Goal: Transaction & Acquisition: Purchase product/service

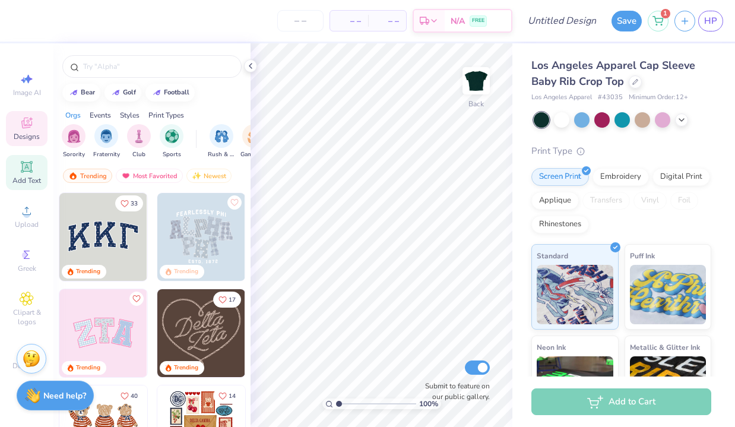
click at [31, 179] on span "Add Text" at bounding box center [26, 180] width 28 height 9
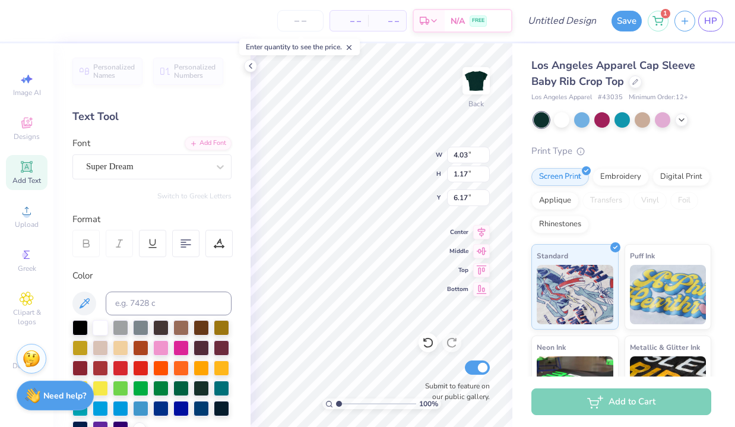
scroll to position [1, 0]
type textarea "Alpha Sigma Tau"
click at [661, 24] on div "1" at bounding box center [658, 19] width 21 height 21
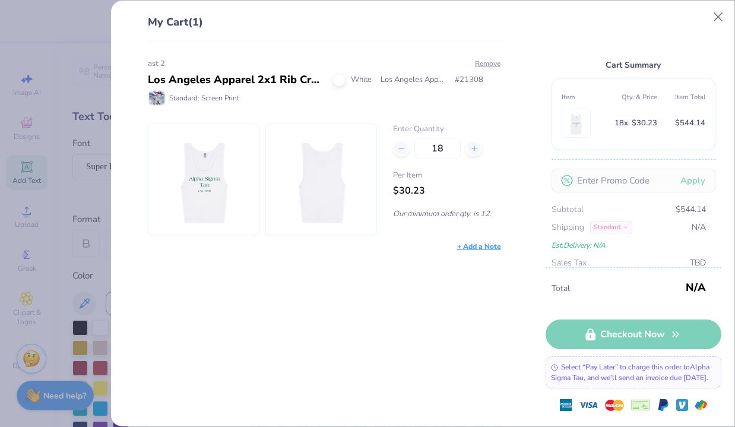
type input "6.97"
type input "2.37"
type input "5.56"
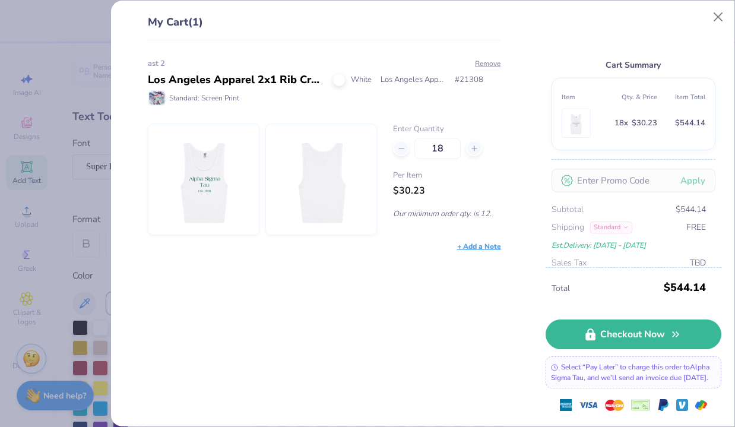
click at [212, 183] on img at bounding box center [203, 179] width 91 height 110
click at [723, 17] on button "Close" at bounding box center [718, 17] width 23 height 23
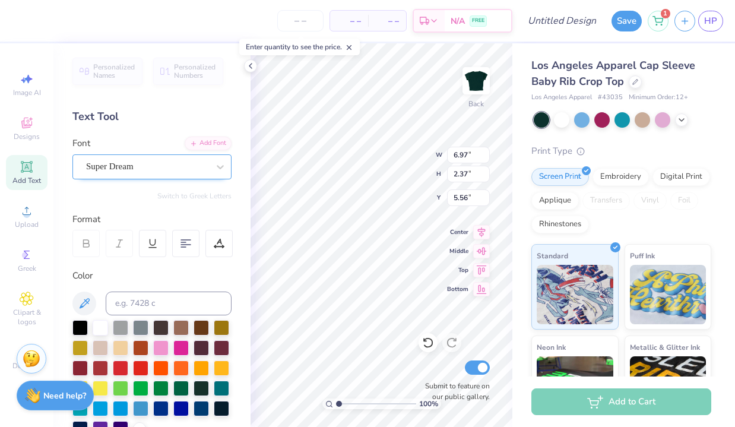
click at [160, 172] on div "Super Dream" at bounding box center [147, 166] width 125 height 18
click at [160, 172] on div "Super Dream" at bounding box center [147, 167] width 122 height 14
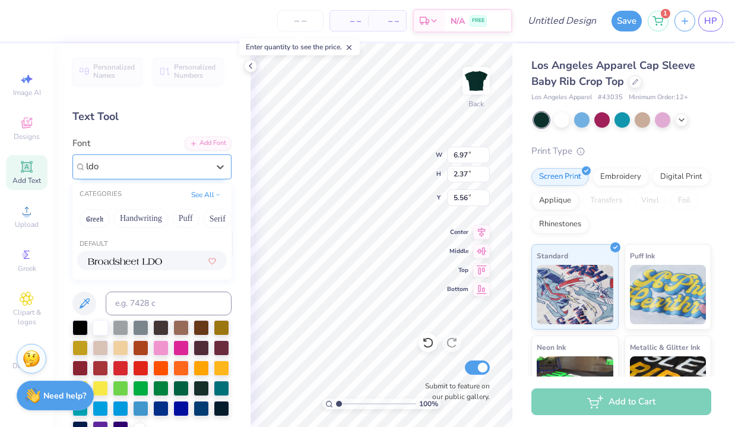
click at [141, 265] on img at bounding box center [125, 261] width 74 height 8
type input "ldo"
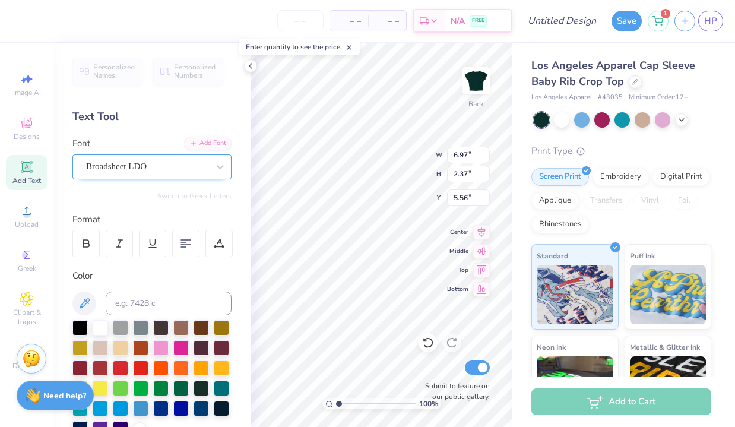
type input "2.22"
type input "5.64"
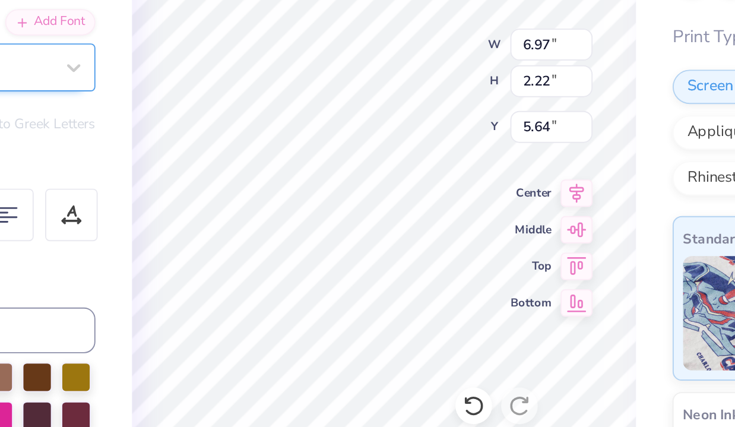
scroll to position [0, 0]
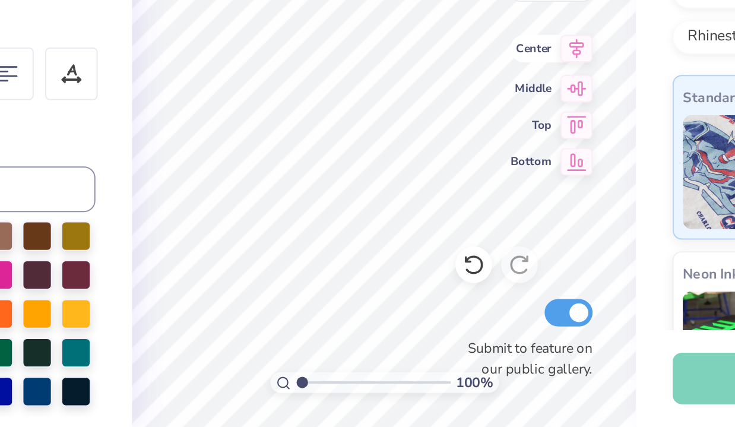
click at [483, 230] on icon at bounding box center [481, 230] width 17 height 14
click at [475, 230] on icon at bounding box center [481, 230] width 17 height 14
click at [483, 230] on icon at bounding box center [481, 230] width 17 height 14
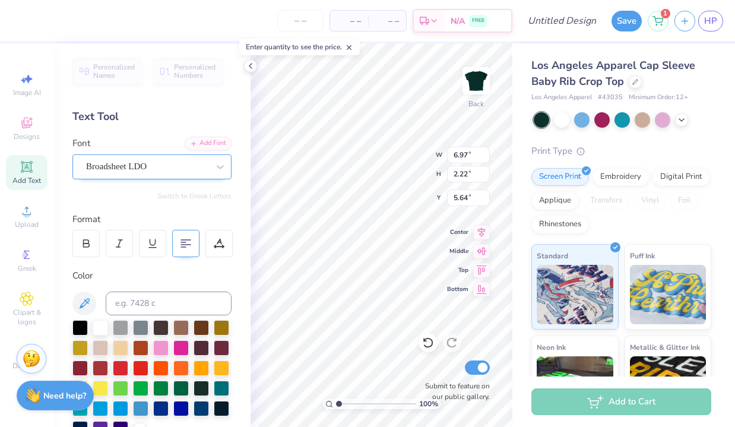
click at [183, 234] on div at bounding box center [185, 243] width 27 height 27
type input "3.00"
click at [39, 172] on div "Add Text" at bounding box center [27, 172] width 42 height 35
type input "4.03"
type input "1.17"
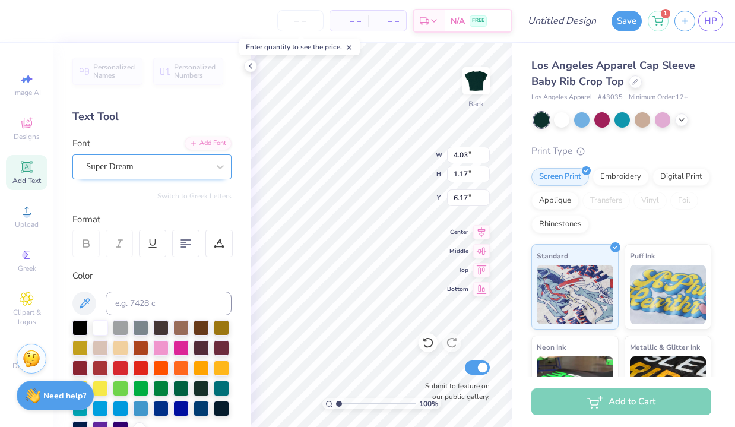
type input "6.17"
type textarea "est. 1899"
click at [664, 24] on div "1" at bounding box center [658, 19] width 21 height 21
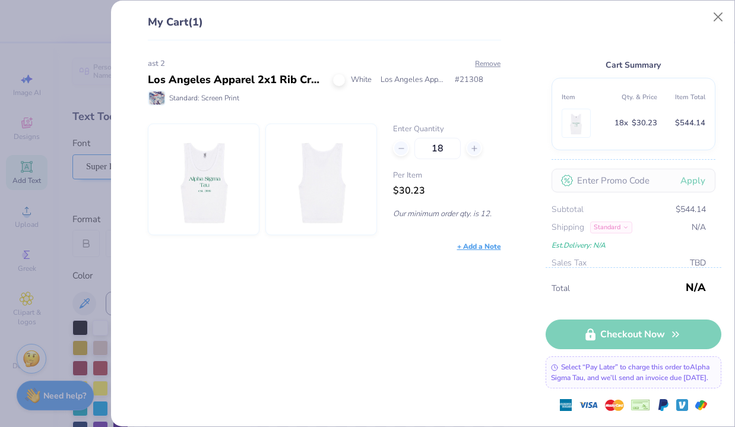
type input "6.97"
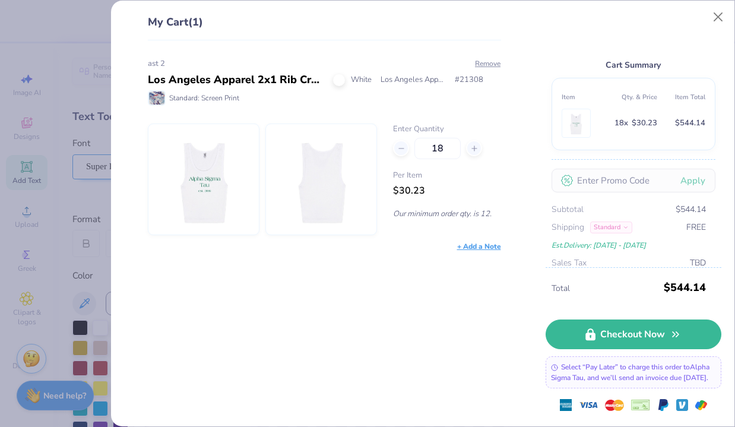
click at [191, 190] on img at bounding box center [203, 179] width 91 height 110
click at [246, 81] on div "Los Angeles Apparel 2x1 Rib Crop Tank" at bounding box center [236, 80] width 176 height 16
click at [255, 69] on div "ast 2 Los Angeles Apparel 2x1 Rib Crop Tank White Los Angeles Apparel # 21308 S…" at bounding box center [324, 82] width 353 height 48
click at [98, 166] on div "My Cart (1) ast 2 Los Angeles Apparel 2x1 Rib Crop Tank White Los Angeles Appar…" at bounding box center [367, 213] width 735 height 427
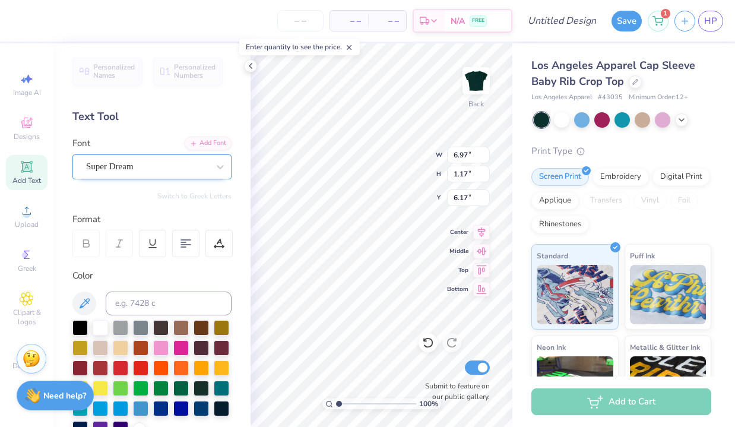
scroll to position [0, 0]
click at [147, 161] on div "Super Dream" at bounding box center [147, 166] width 125 height 18
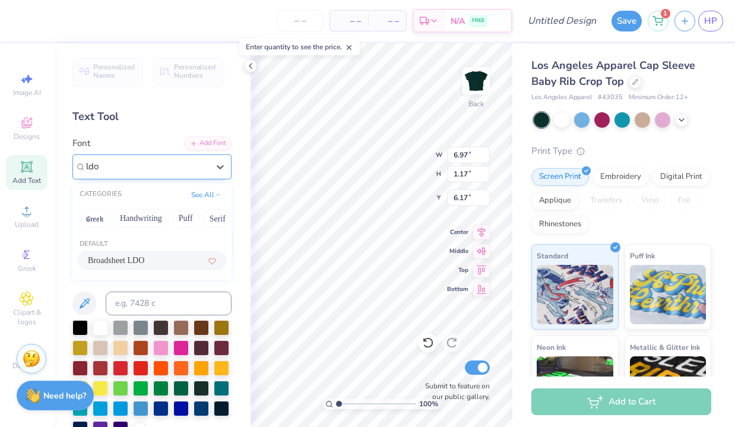
click at [144, 262] on span "Broadsheet LDO" at bounding box center [116, 260] width 56 height 12
type input "ldo"
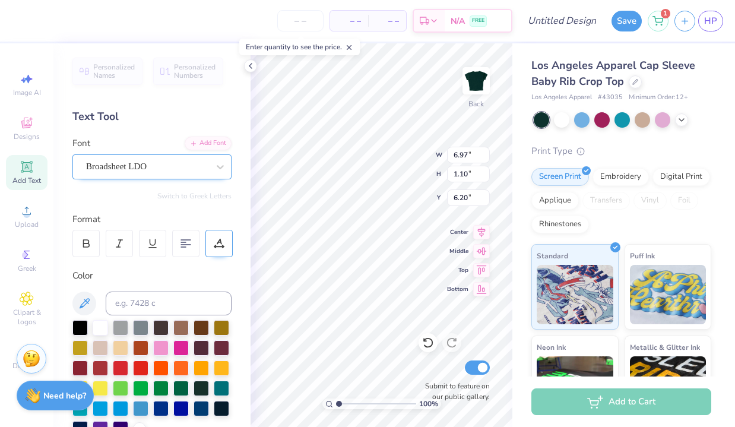
type input "3.36"
type input "0.53"
click at [480, 231] on icon at bounding box center [482, 230] width 8 height 10
type input "5.71"
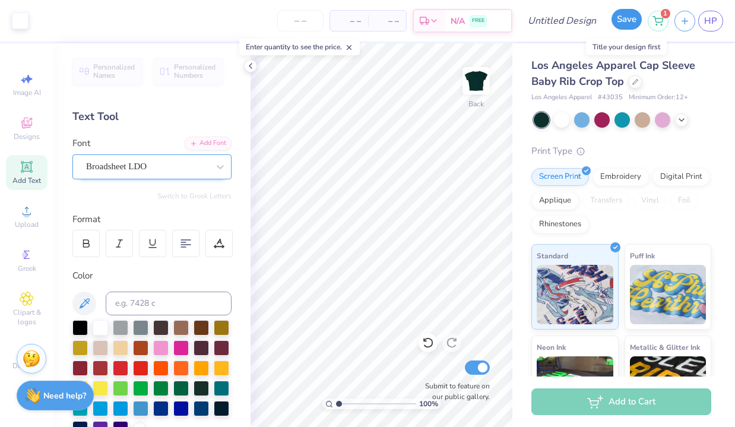
click at [623, 16] on button "Save" at bounding box center [626, 19] width 30 height 21
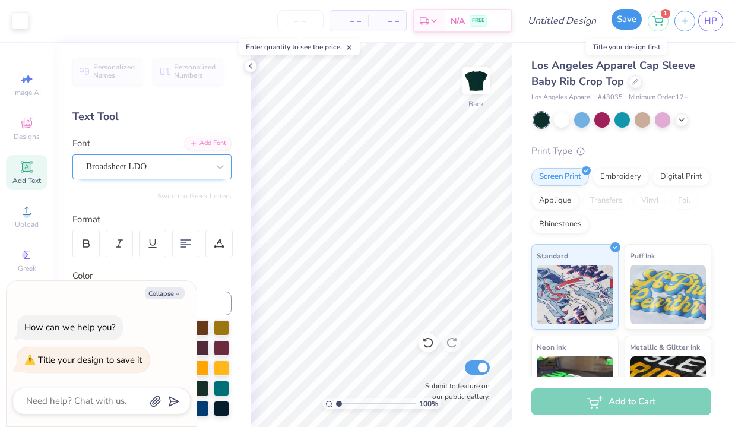
click at [623, 20] on button "Save" at bounding box center [626, 19] width 30 height 21
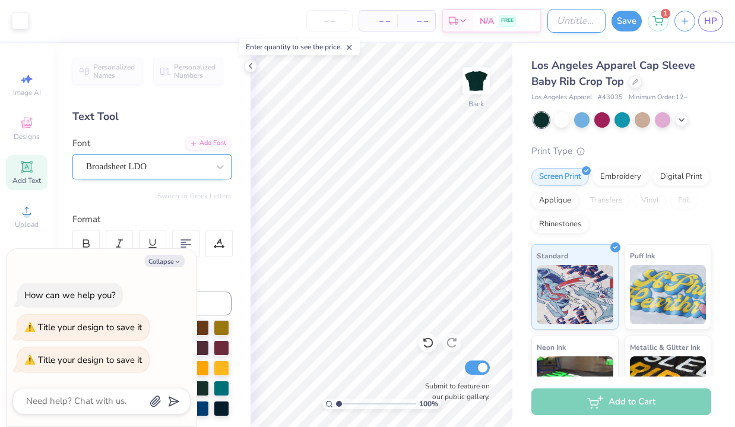
type textarea "x"
click at [573, 23] on input "Design Title" at bounding box center [576, 21] width 58 height 24
type input "b"
type textarea "x"
type input "ba"
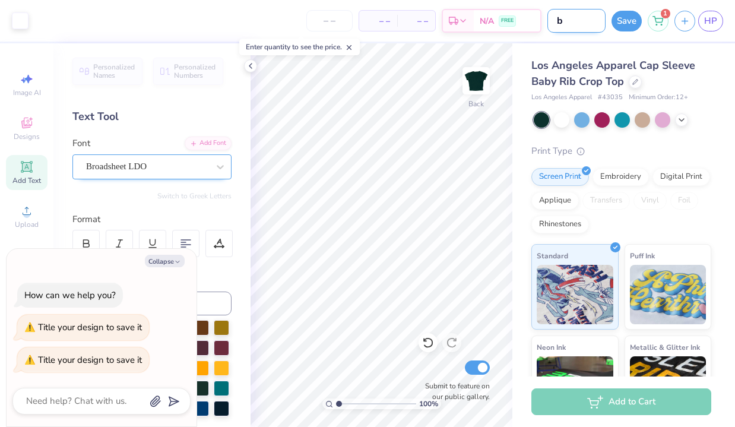
type textarea "x"
type input "bab"
type textarea "x"
type input "baby"
type textarea "x"
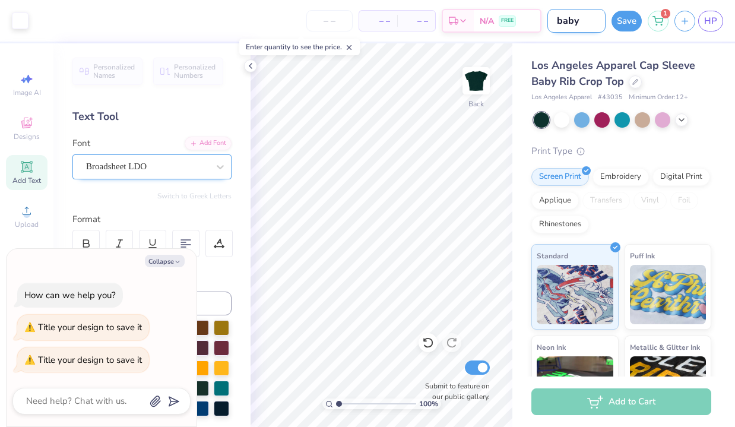
type input "baby"
type textarea "x"
type input "baby t"
type textarea "x"
type input "baby te"
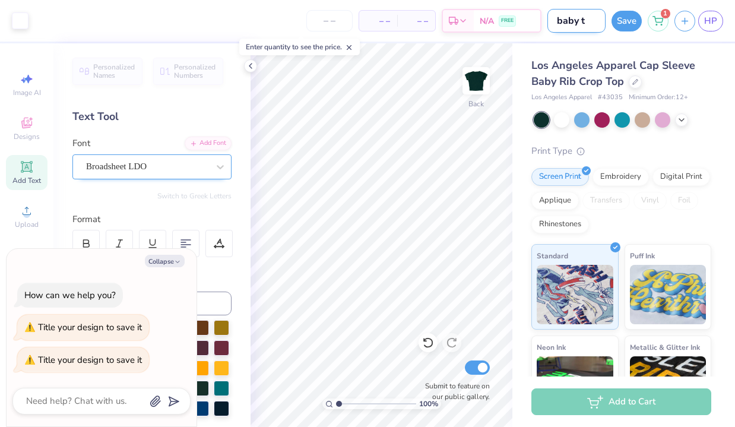
type textarea "x"
type input "baby tee"
type textarea "x"
type input "baby tee"
click at [617, 18] on button "Save" at bounding box center [626, 19] width 30 height 21
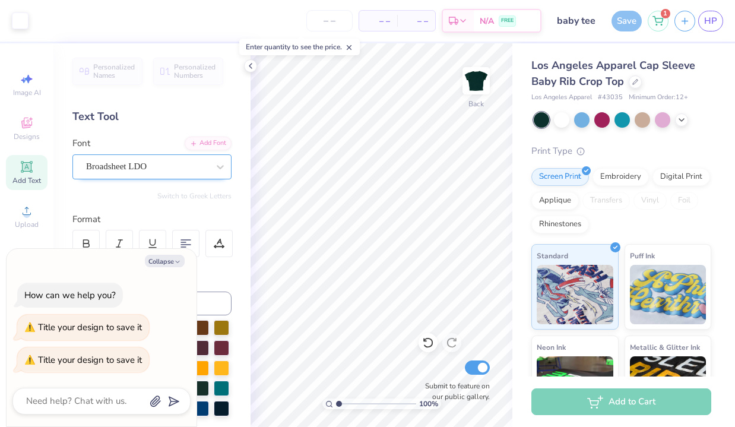
click at [630, 19] on div "Save" at bounding box center [626, 21] width 30 height 21
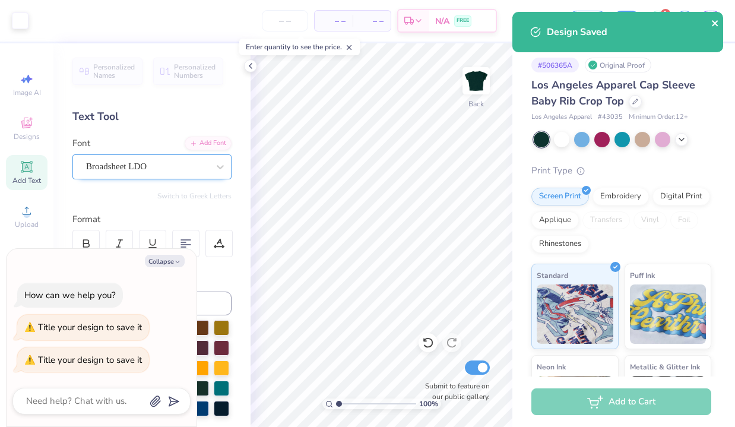
click at [716, 22] on icon "close" at bounding box center [715, 23] width 6 height 6
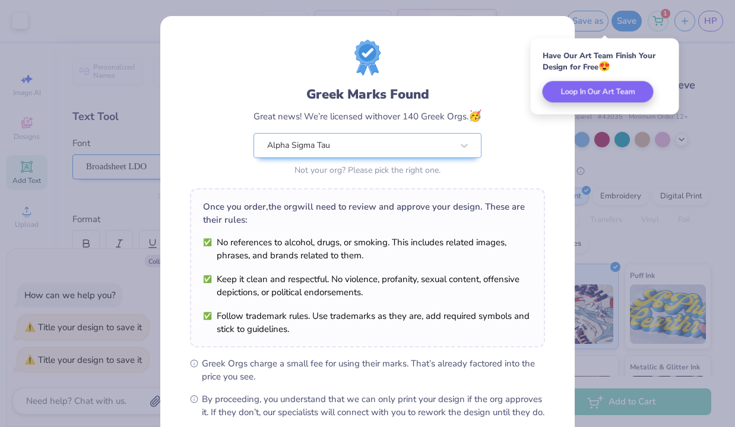
click at [427, 68] on div "Greek Marks Found Great news! We’re licensed with over 140 Greek Orgs. 🥳 Alpha …" at bounding box center [367, 109] width 355 height 139
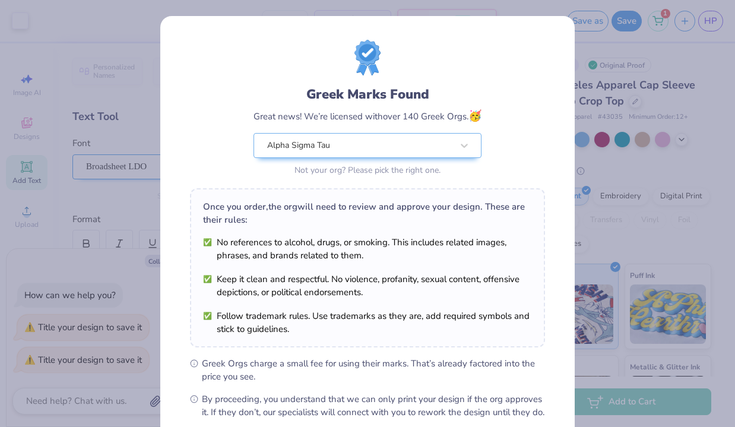
scroll to position [129, 0]
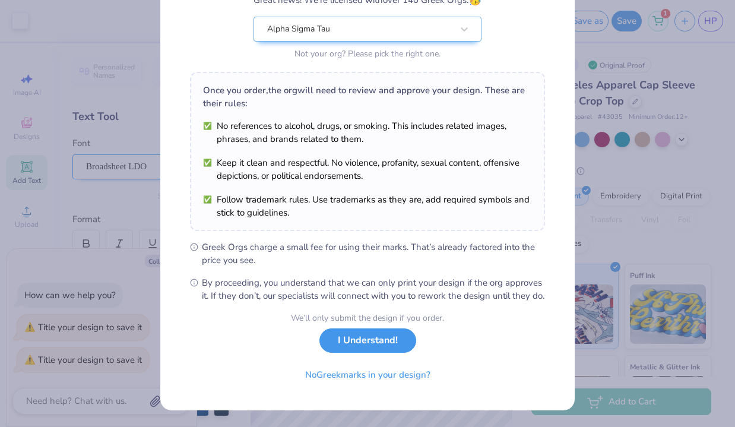
click at [367, 351] on button "I Understand!" at bounding box center [367, 340] width 97 height 24
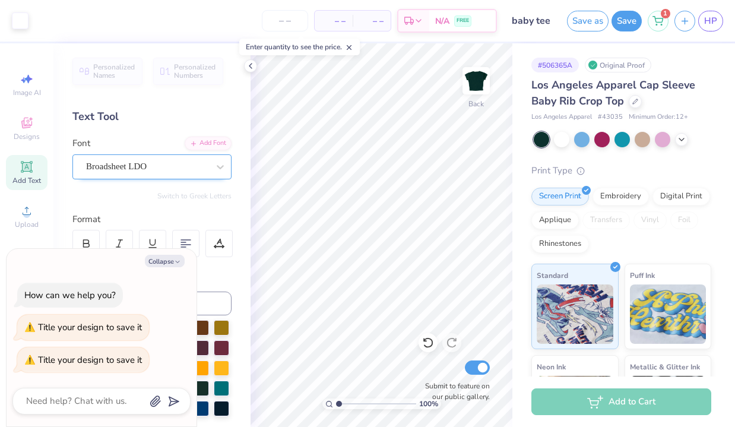
scroll to position [0, 0]
drag, startPoint x: 628, startPoint y: 21, endPoint x: 670, endPoint y: 56, distance: 54.8
click at [669, 58] on div "Art colors – – Per Item – – Total Est. Delivery N/A FREE Design Title baby tee …" at bounding box center [367, 213] width 735 height 427
type textarea "x"
click at [650, 15] on div "1" at bounding box center [658, 19] width 21 height 21
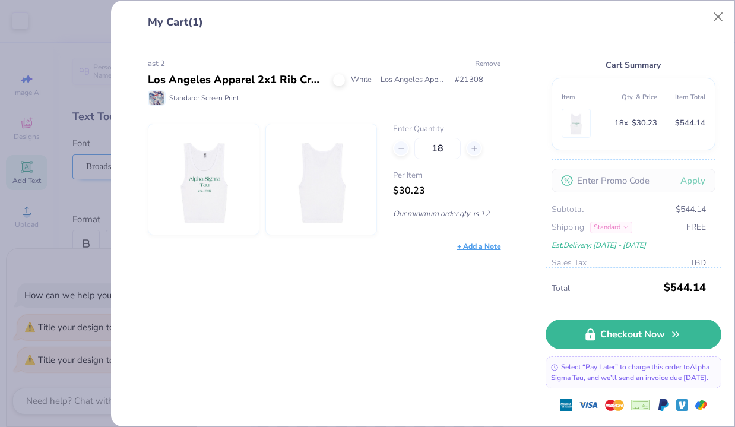
click at [211, 177] on img at bounding box center [203, 179] width 91 height 110
click at [217, 209] on img at bounding box center [203, 179] width 91 height 110
click at [293, 175] on img at bounding box center [321, 179] width 91 height 110
click at [288, 65] on div "ast 2" at bounding box center [324, 64] width 353 height 12
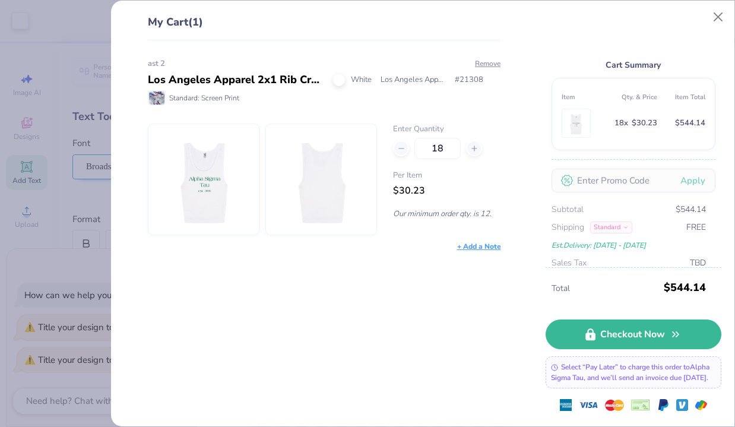
click at [288, 81] on div "Los Angeles Apparel 2x1 Rib Crop Tank" at bounding box center [236, 80] width 176 height 16
click at [210, 112] on div "ast 2 Los Angeles Apparel 2x1 Rib Crop Tank White Los Angeles Apparel # 21308 S…" at bounding box center [324, 155] width 353 height 194
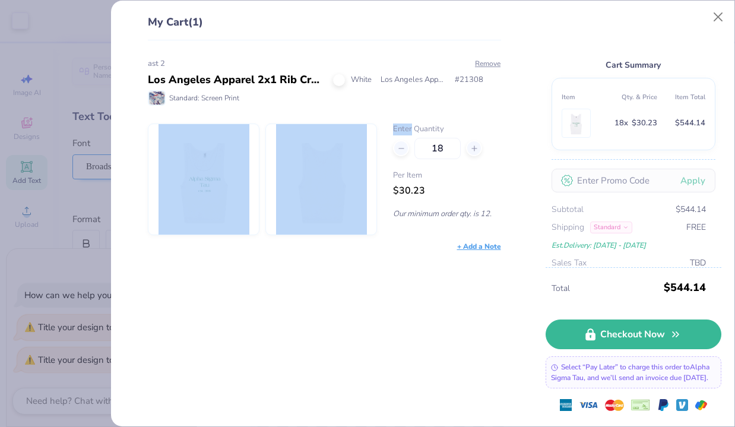
click at [210, 112] on div "ast 2 Los Angeles Apparel 2x1 Rib Crop Tank White Los Angeles Apparel # 21308 S…" at bounding box center [324, 155] width 353 height 194
click at [210, 160] on img at bounding box center [203, 179] width 91 height 110
click at [310, 196] on img at bounding box center [321, 179] width 91 height 110
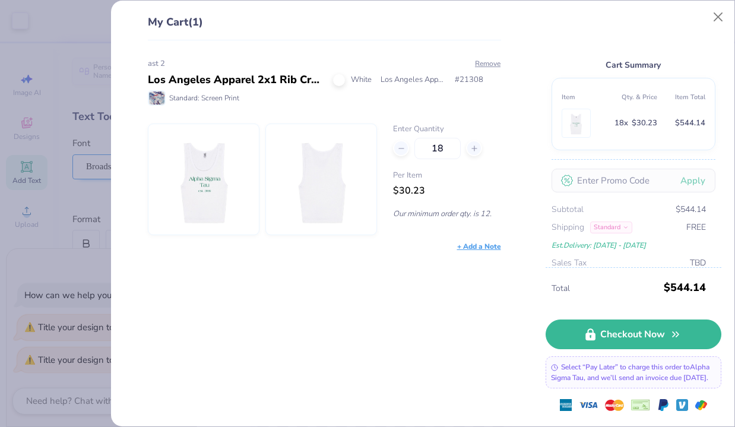
click at [722, 4] on div "My Cart (1) ast 2 Los Angeles Apparel 2x1 Rib Crop Tank White Los Angeles Appar…" at bounding box center [422, 214] width 623 height 426
click at [714, 16] on button "Close" at bounding box center [718, 17] width 23 height 23
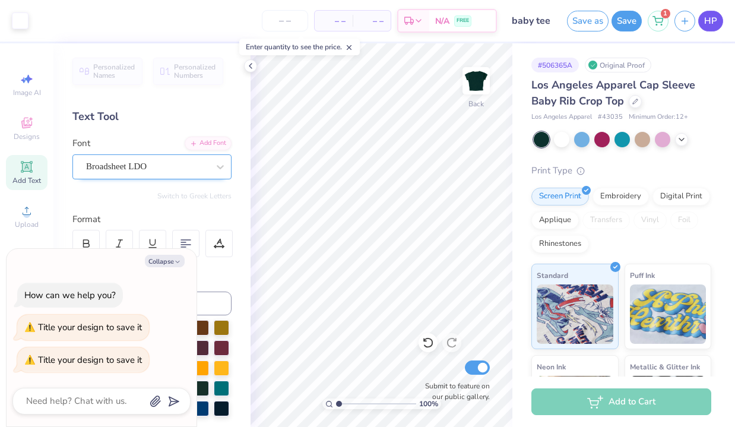
click at [706, 21] on span "HP" at bounding box center [710, 21] width 13 height 14
click at [687, 21] on icon "button" at bounding box center [685, 19] width 10 height 10
type textarea "x"
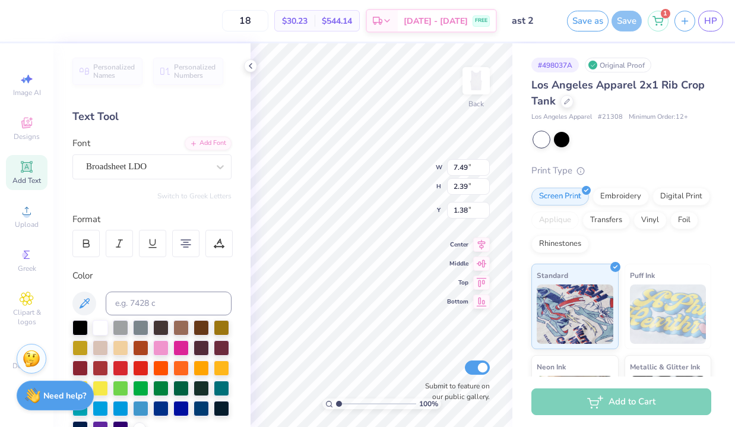
type input "2.97"
type input "0.47"
type input "4.55"
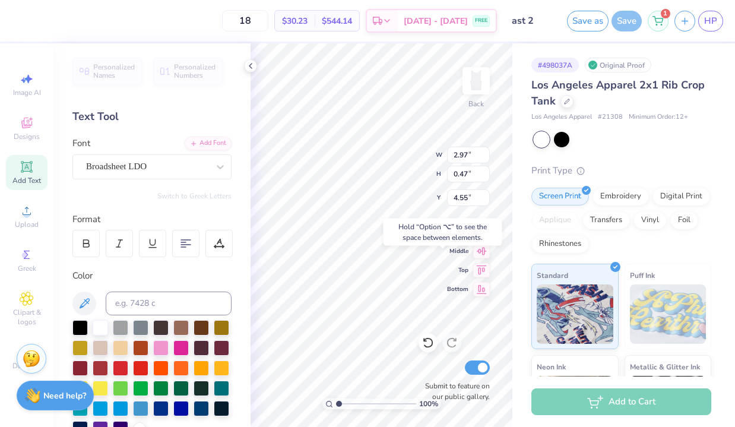
type input "7.49"
type input "2.39"
type input "1.38"
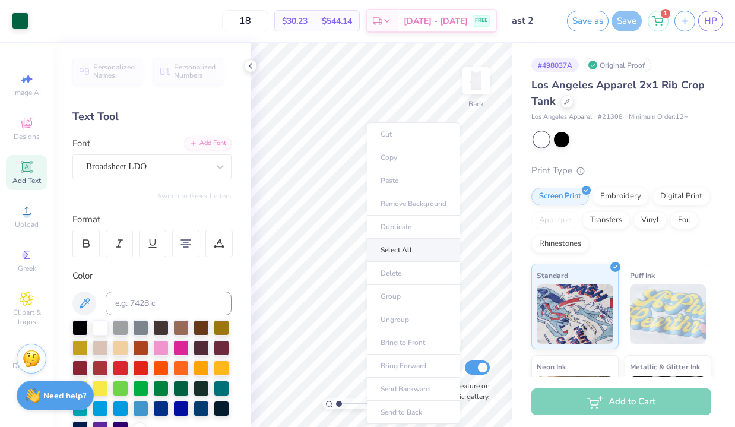
click at [342, 258] on body "Art colors 18 $30.23 Per Item $544.14 Total Est. Delivery Aug 23 - 26 FREE Desi…" at bounding box center [367, 213] width 735 height 427
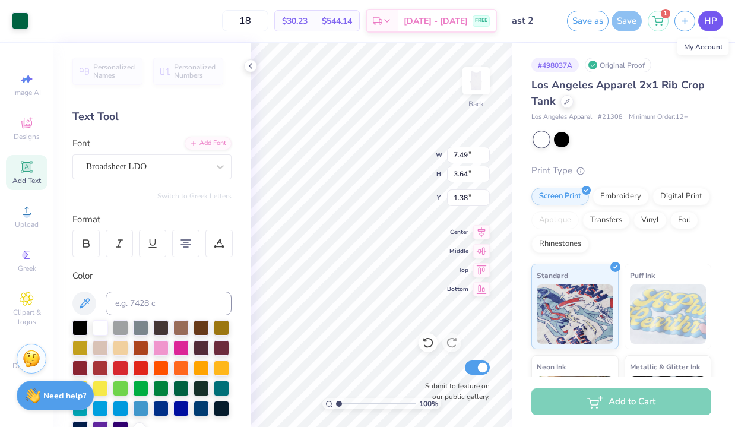
click at [710, 18] on span "HP" at bounding box center [710, 21] width 13 height 14
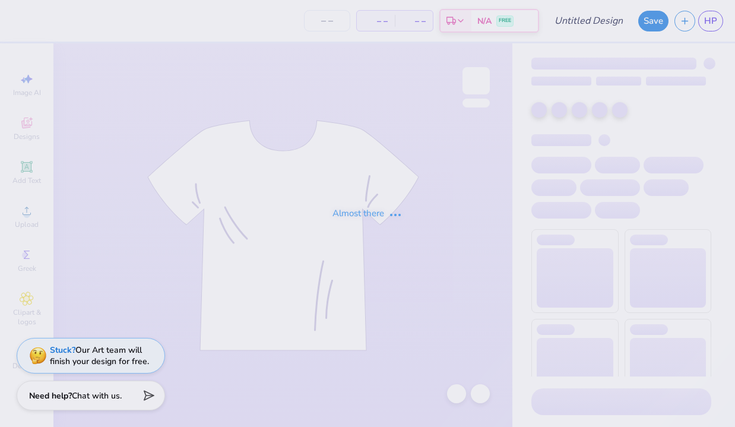
type input "baby tee"
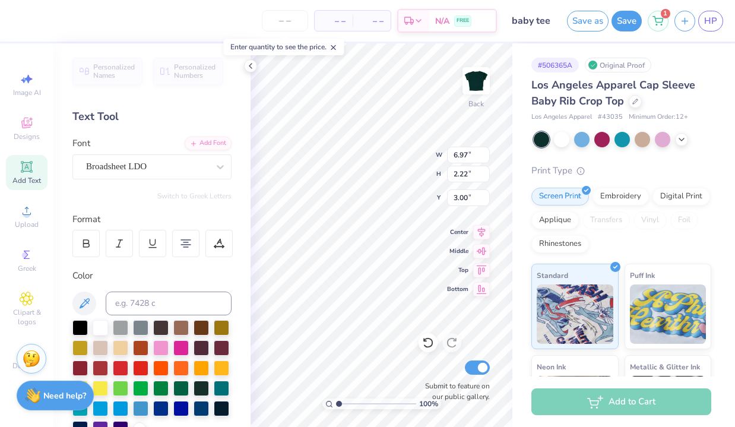
scroll to position [1, 1]
click at [471, 234] on div "Center" at bounding box center [468, 230] width 43 height 14
type input "3.36"
type input "0.53"
type input "5.71"
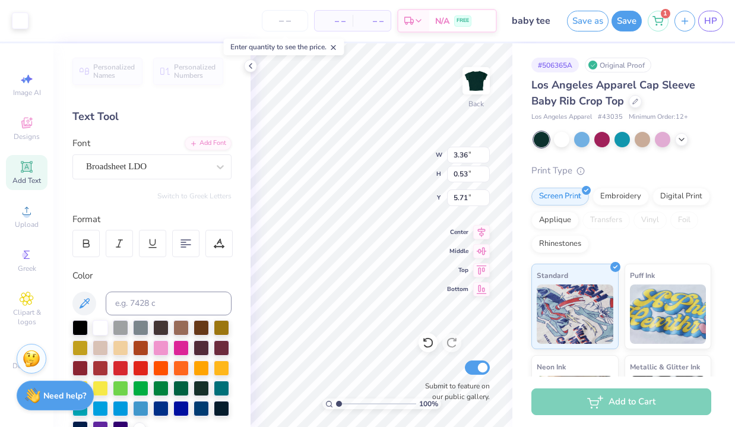
type input "5.70"
click at [703, 16] on link "HP" at bounding box center [710, 21] width 25 height 21
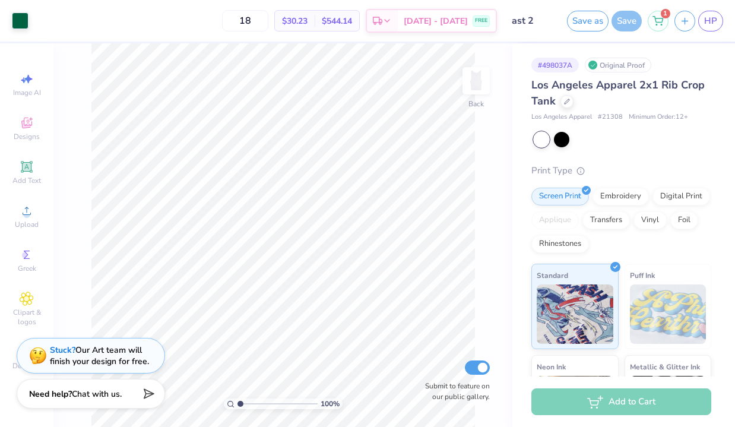
click at [76, 389] on span "Chat with us." at bounding box center [97, 393] width 50 height 11
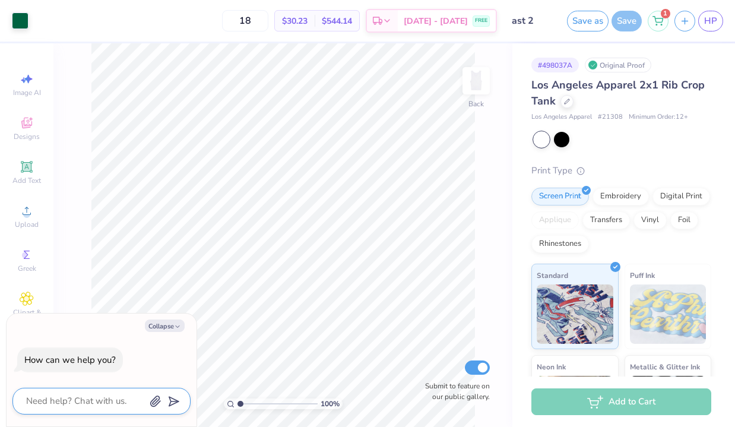
click at [74, 399] on textarea at bounding box center [85, 401] width 120 height 16
type textarea "c"
type textarea "x"
type textarea "ca"
type textarea "x"
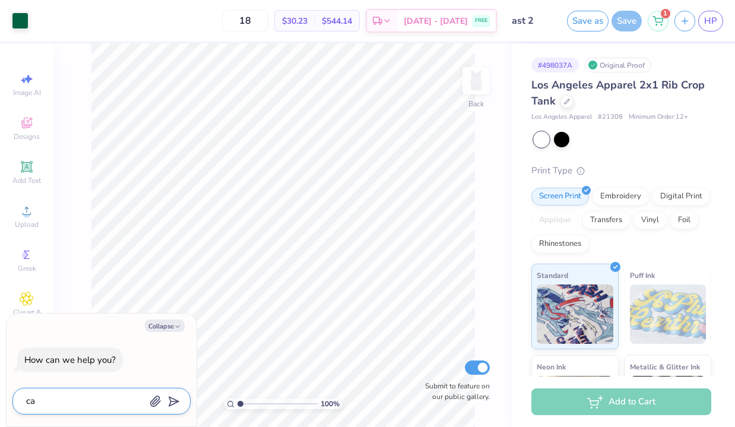
type textarea "can"
type textarea "x"
type textarea "can"
type textarea "x"
type textarea "can w"
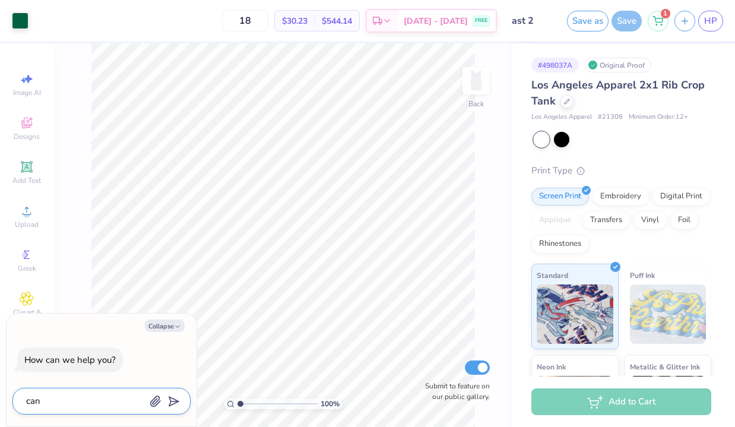
type textarea "x"
type textarea "can we"
type textarea "x"
type textarea "can we"
type textarea "x"
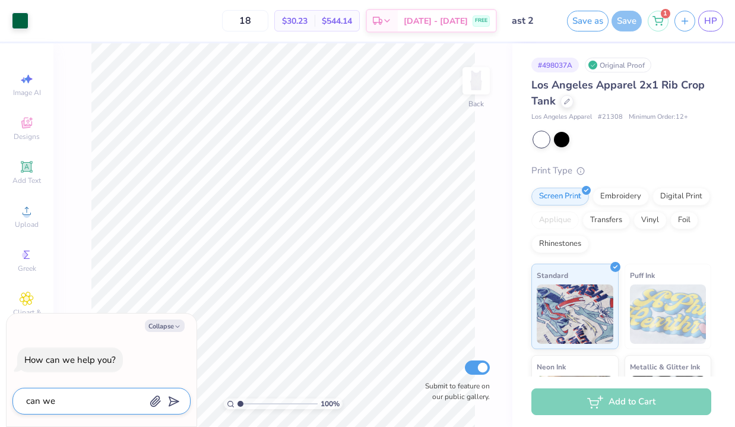
type textarea "can we c"
type textarea "x"
type textarea "can we co"
type textarea "x"
type textarea "can we cop"
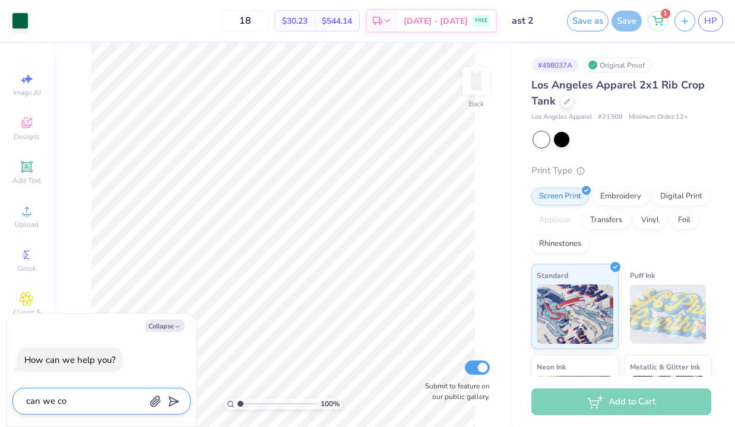
type textarea "x"
type textarea "can we copy"
type textarea "x"
type textarea "can we copy"
type textarea "x"
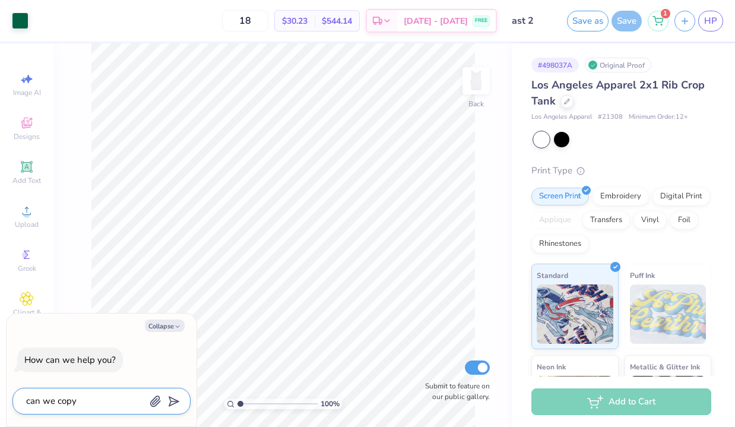
type textarea "can we copy t"
type textarea "x"
type textarea "can we copy th"
type textarea "x"
type textarea "can we copy thi"
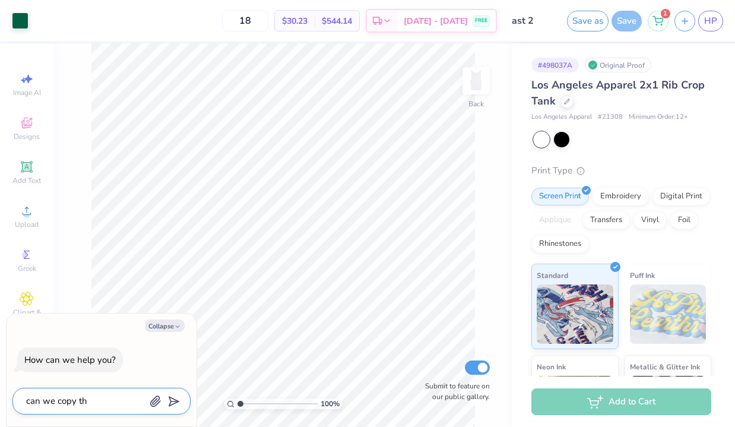
type textarea "x"
type textarea "can we copy this"
type textarea "x"
type textarea "can we copy this"
type textarea "x"
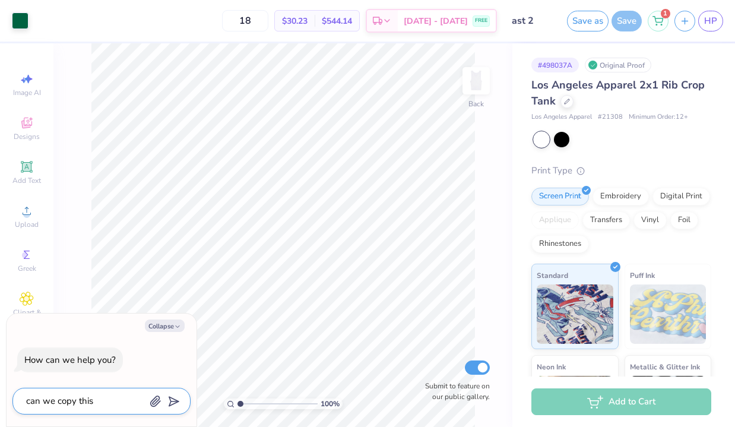
type textarea "can we copy this d"
type textarea "x"
type textarea "can we copy this de"
type textarea "x"
type textarea "can we copy this des"
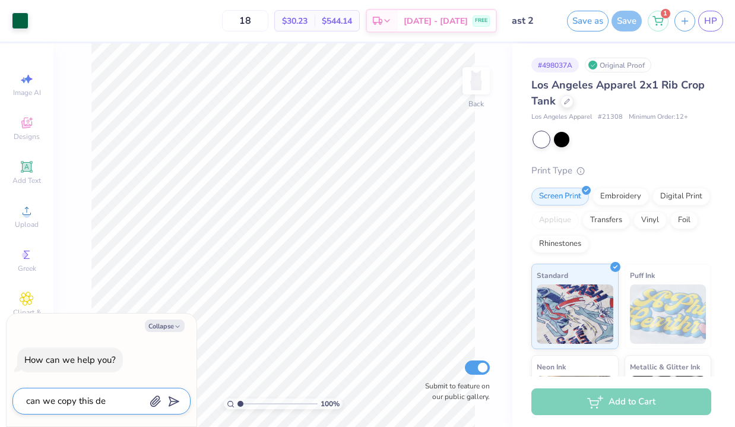
type textarea "x"
type textarea "can we copy this desi"
type textarea "x"
type textarea "can we copy this desig"
type textarea "x"
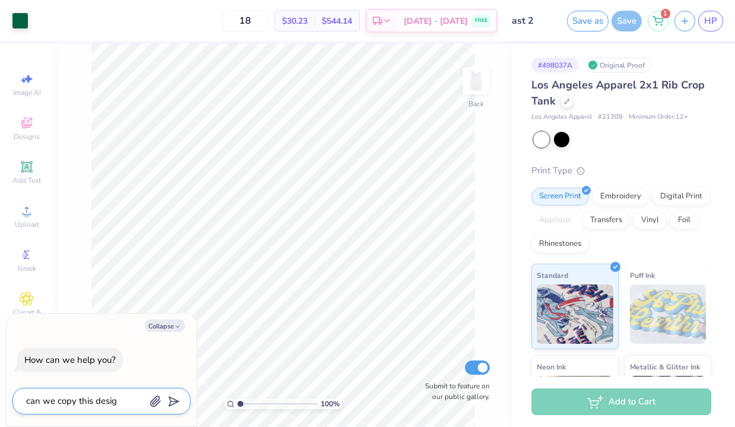
type textarea "can we copy this design"
type textarea "x"
type textarea "can we copy this design"
type textarea "x"
type textarea "can we copy this design o"
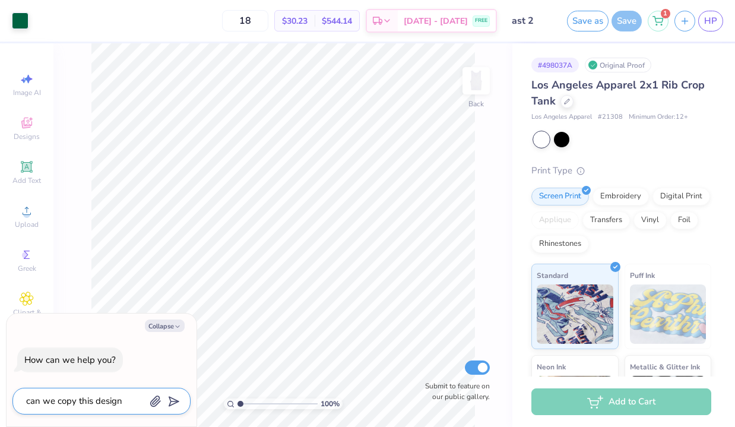
type textarea "x"
type textarea "can we copy this design on"
type textarea "x"
type textarea "can we copy this design ont"
type textarea "x"
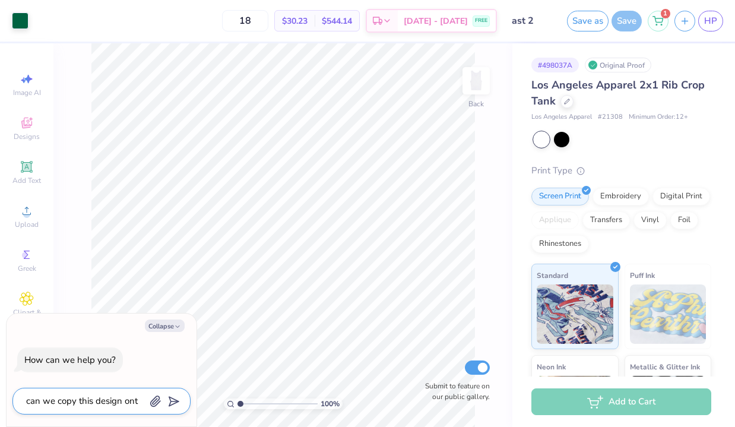
type textarea "can we copy this design onto"
type textarea "x"
type textarea "can we copy this design onto"
type textarea "x"
type textarea "can we copy this design onto a"
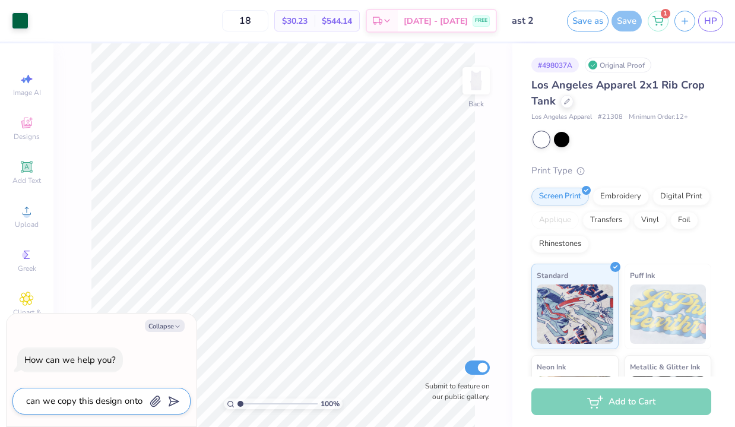
type textarea "x"
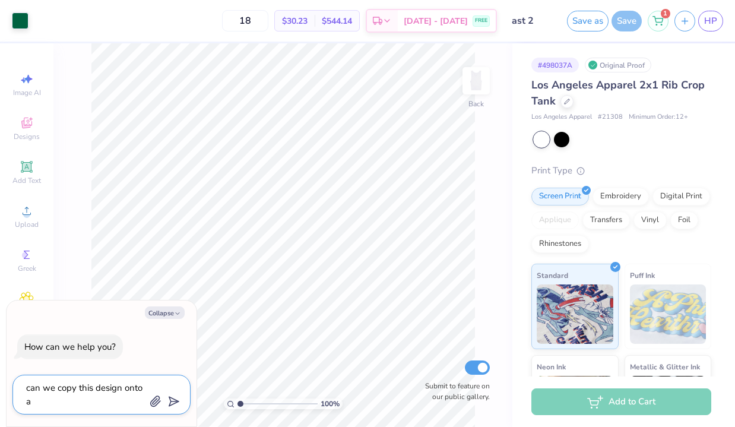
type textarea "can we copy this design onto a"
type textarea "x"
type textarea "can we copy this design onto a b"
type textarea "x"
type textarea "can we copy this design onto a bb"
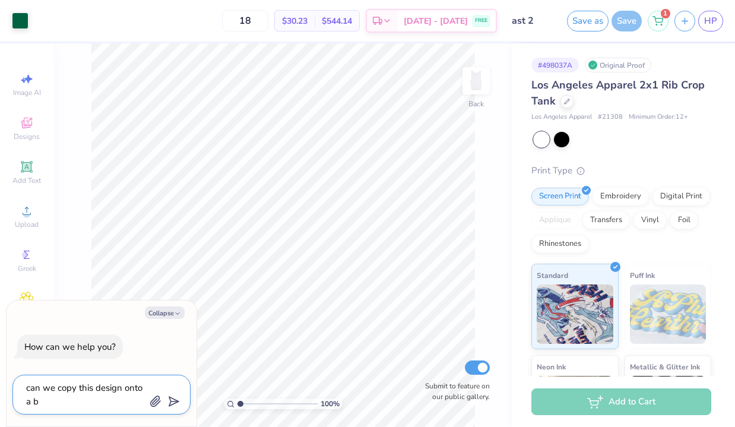
type textarea "x"
type textarea "can we copy this design onto a b"
type textarea "x"
type textarea "can we copy this design onto a ba"
type textarea "x"
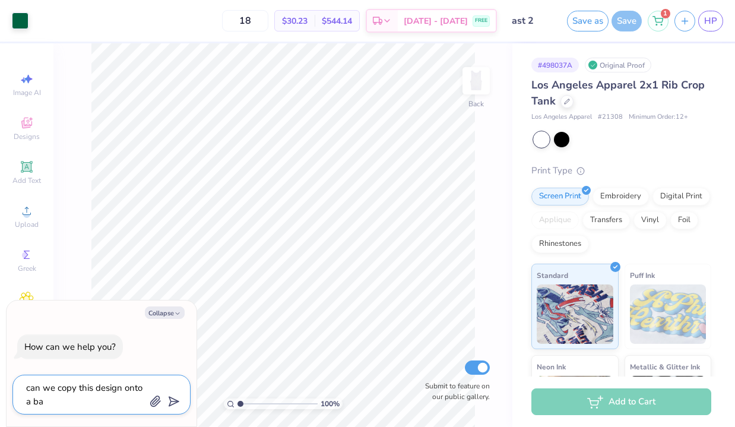
type textarea "can we copy this design onto a bab"
type textarea "x"
type textarea "can we copy this design onto a baby"
type textarea "x"
type textarea "can we copy this design onto a baby"
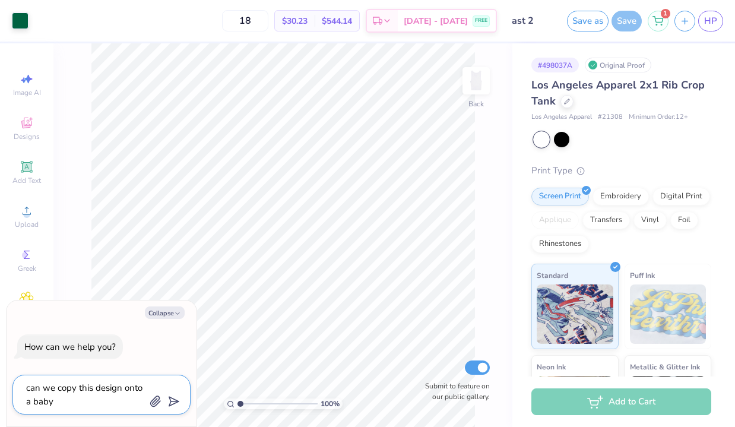
type textarea "x"
type textarea "can we copy this design onto a baby t"
type textarea "x"
type textarea "can we copy this design onto a baby te"
type textarea "x"
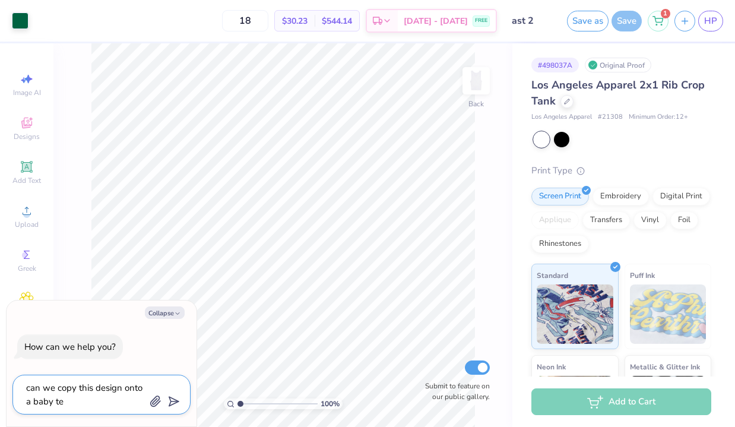
type textarea "can we copy this design onto a baby tee"
type textarea "x"
type textarea "can we copy this design onto a baby tee"
type textarea "x"
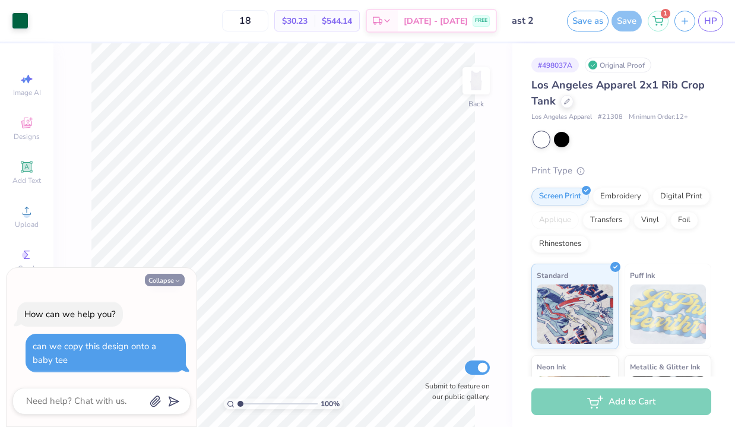
click at [166, 279] on button "Collapse" at bounding box center [165, 280] width 40 height 12
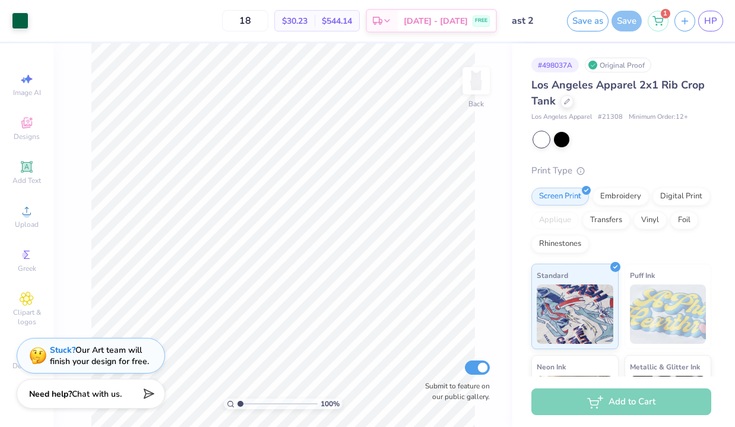
click at [111, 391] on span "Chat with us." at bounding box center [97, 393] width 50 height 11
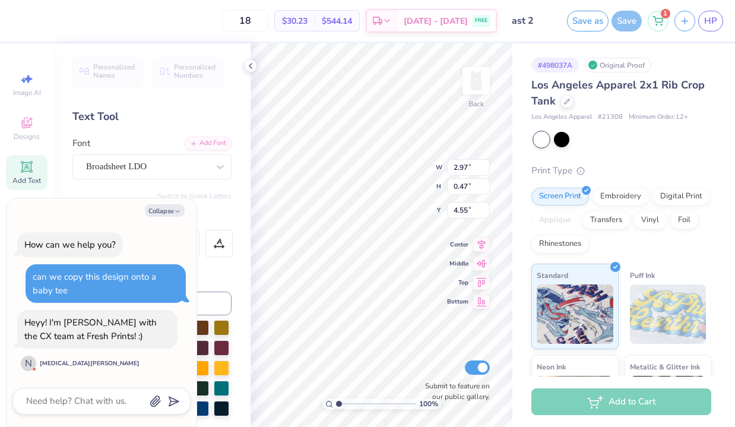
type textarea "x"
type input "7.49"
type input "2.39"
type input "1.38"
click at [669, 138] on div at bounding box center [622, 139] width 177 height 15
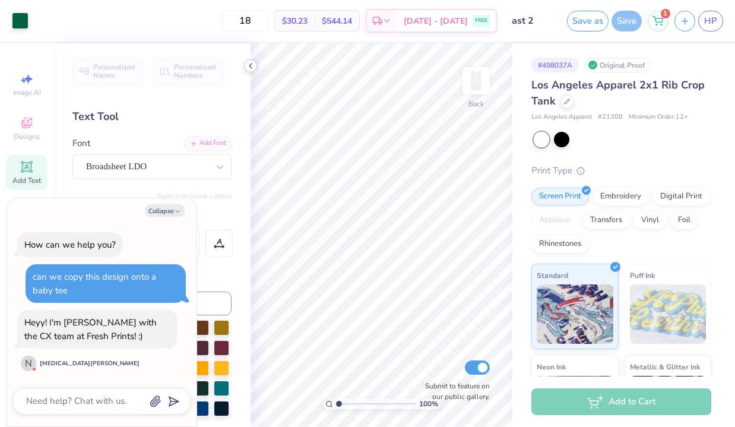
click at [246, 66] on icon at bounding box center [250, 65] width 9 height 9
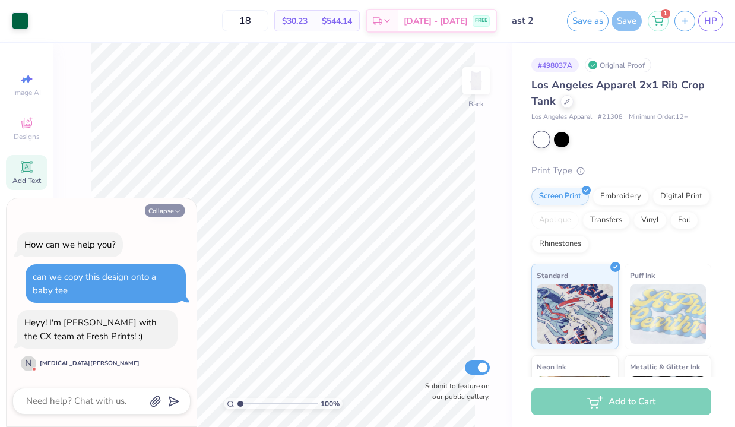
click at [177, 210] on icon "button" at bounding box center [177, 211] width 7 height 7
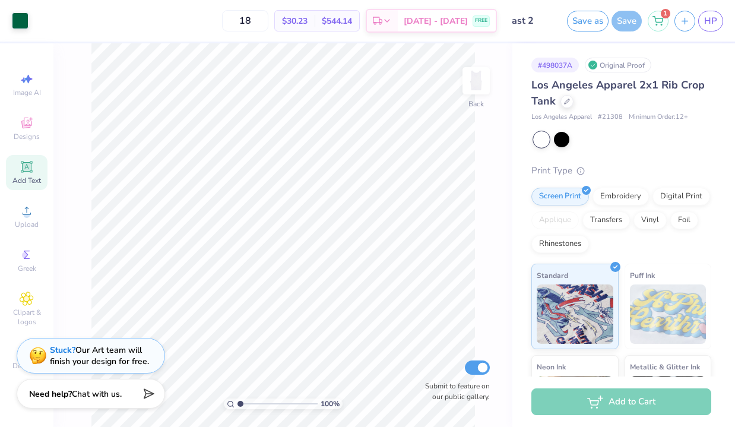
click at [119, 394] on span "Chat with us." at bounding box center [97, 393] width 50 height 11
type textarea "x"
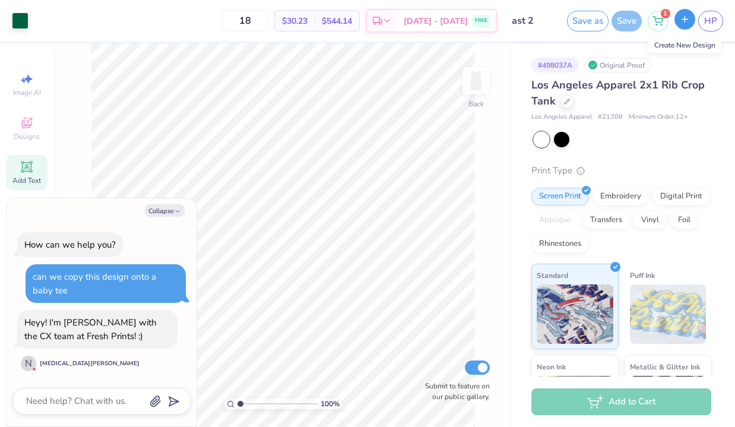
click at [687, 24] on icon "button" at bounding box center [685, 19] width 10 height 10
type textarea "x"
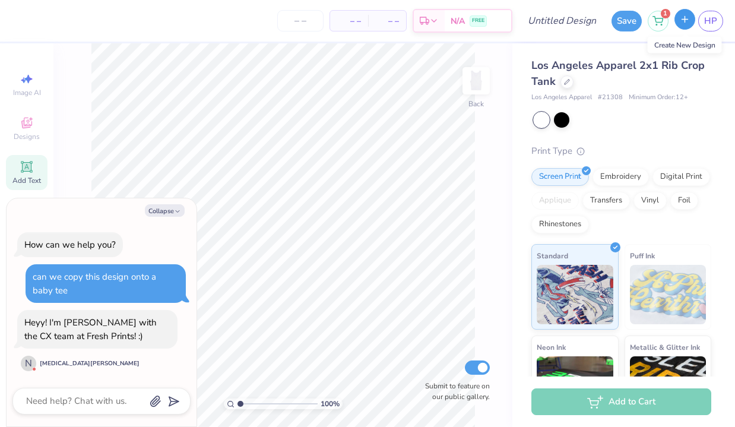
type textarea "x"
click at [714, 26] on span "HP" at bounding box center [710, 21] width 13 height 14
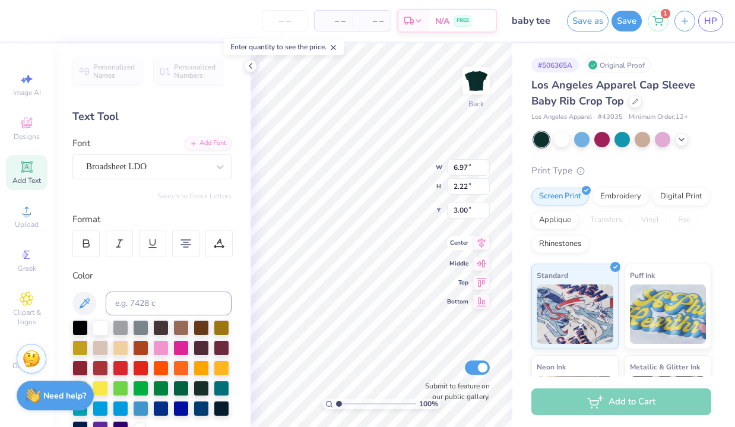
click at [453, 249] on div "100 % Back W 6.97 6.97 " H 2.22 2.22 " Y 3.00 3.00 " Center Middle Top Bottom S…" at bounding box center [381, 234] width 262 height 383
click at [478, 167] on input "6.97" at bounding box center [468, 167] width 43 height 17
click at [426, 160] on div "100 % Back W 6.97 6.97 " H 2.22 2.22 " Y 3.00 3.00 " Center Middle Top Bottom S…" at bounding box center [381, 234] width 262 height 383
click at [460, 165] on input "6.97" at bounding box center [468, 167] width 43 height 17
click at [462, 167] on input "6.97" at bounding box center [468, 167] width 43 height 17
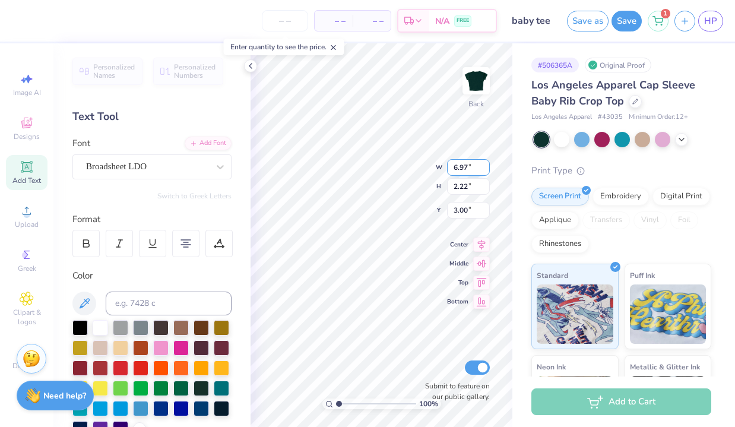
click at [462, 167] on input "6.97" at bounding box center [468, 167] width 43 height 17
type input "7.02"
type input "2.24"
type input "2.99"
type input "3.36"
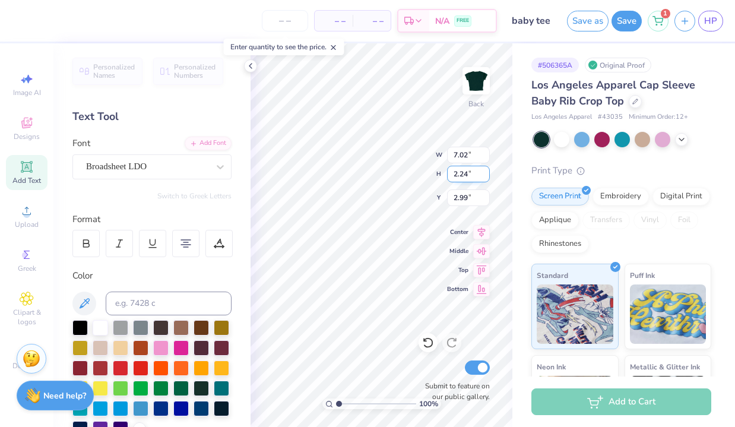
type input "0.53"
type input "5.71"
type input "7.02"
type input "2.24"
type input "3.00"
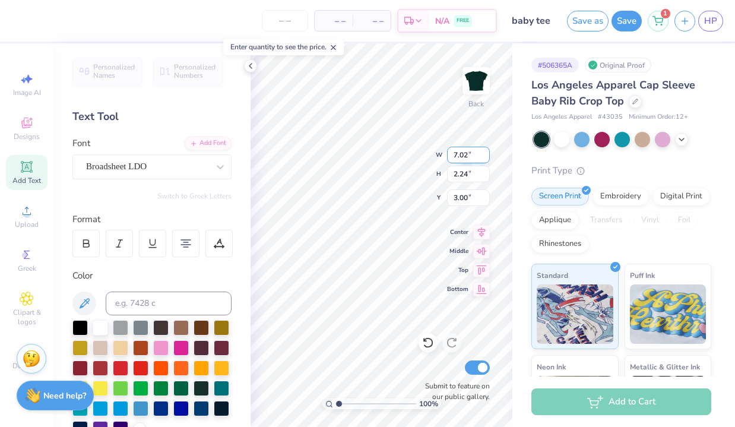
click at [485, 150] on input "7.02" at bounding box center [468, 155] width 43 height 17
type input "3.36"
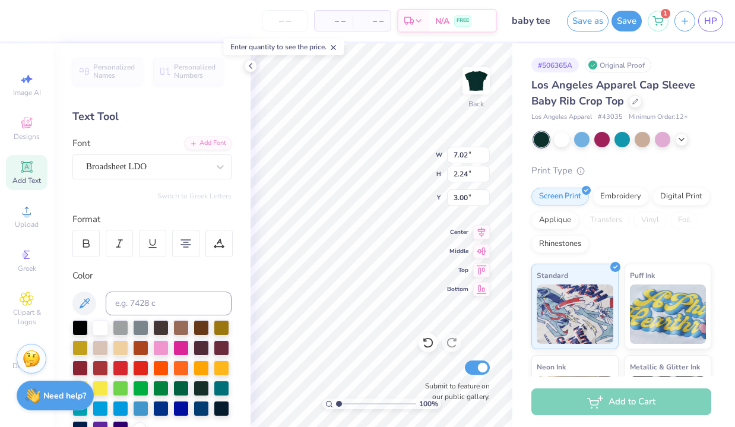
type input "0.53"
type input "5.71"
type input "5.91"
type input "2.65"
type input "0.42"
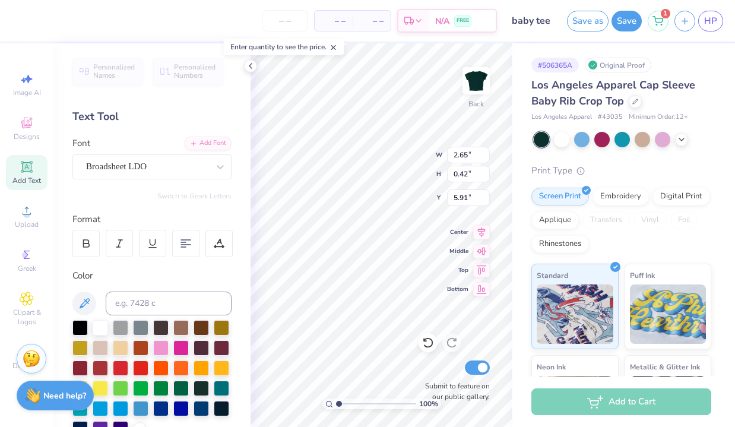
type input "5.89"
type input "2.41"
type input "0.38"
type input "2.64"
type input "0.42"
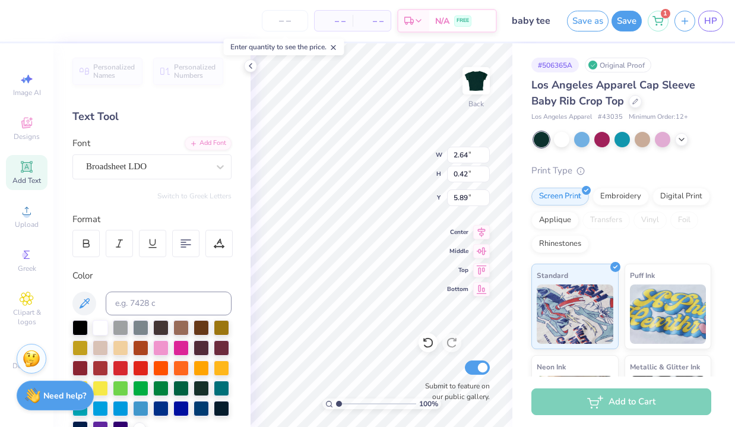
type input "5.88"
click at [78, 234] on div at bounding box center [85, 243] width 27 height 27
type input "2.66"
type input "0.45"
type input "5.83"
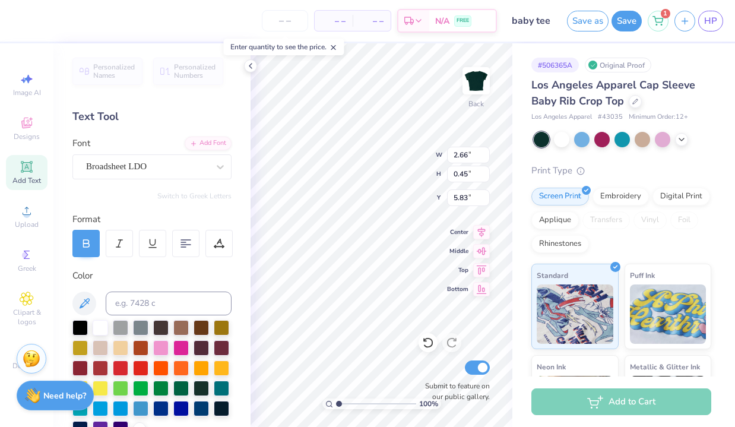
click at [78, 251] on div at bounding box center [85, 243] width 27 height 27
type textarea "est.1899"
type input "5.82"
type textarea "est. 1899"
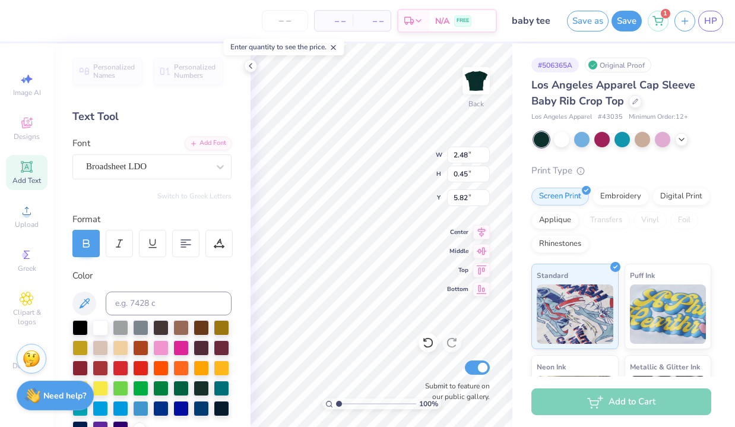
scroll to position [0, 1]
type input "5.5"
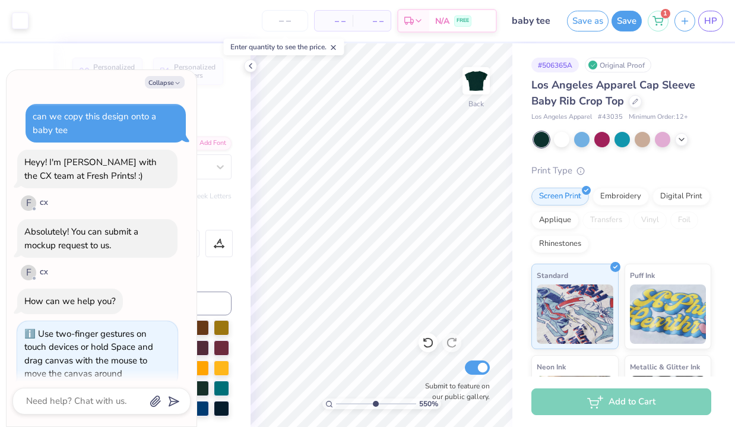
type textarea "x"
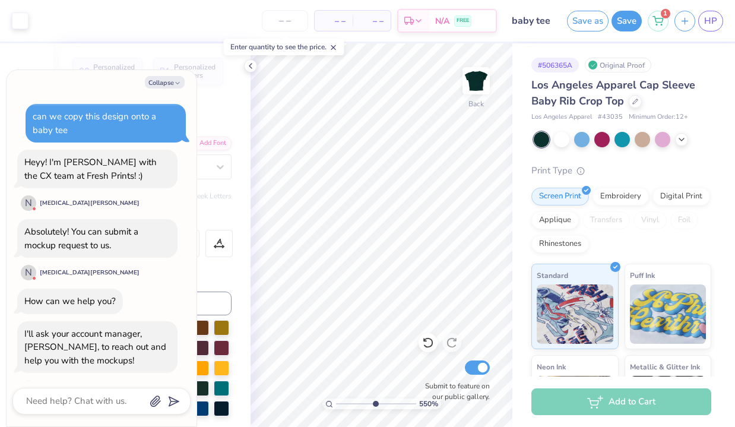
type input "1"
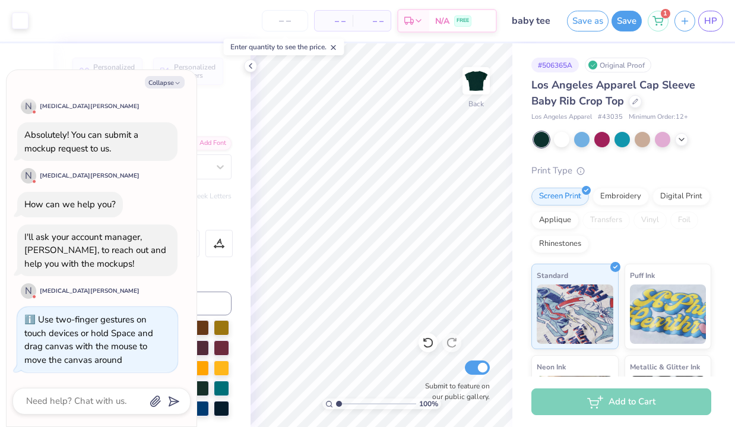
drag, startPoint x: 338, startPoint y: 401, endPoint x: 303, endPoint y: 401, distance: 35.0
click at [336, 401] on input "range" at bounding box center [376, 403] width 80 height 11
click at [249, 64] on icon at bounding box center [250, 65] width 9 height 9
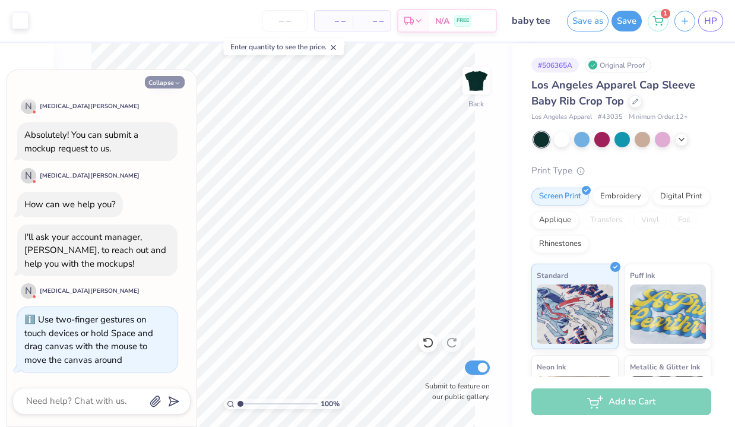
click at [163, 84] on button "Collapse" at bounding box center [165, 82] width 40 height 12
type textarea "x"
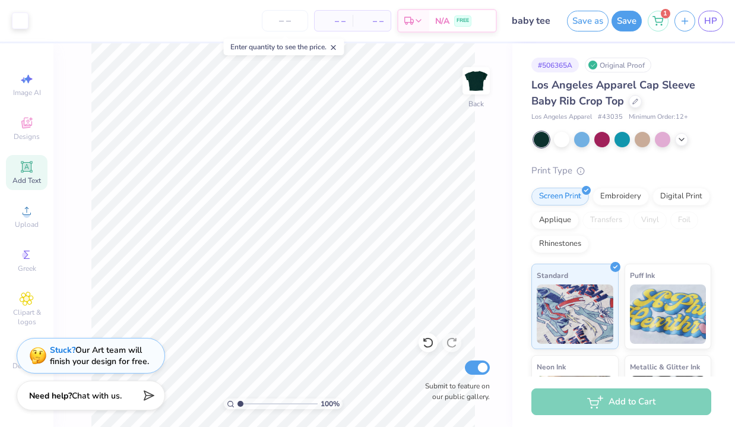
click at [332, 16] on span "– –" at bounding box center [334, 21] width 24 height 12
click at [287, 17] on input "number" at bounding box center [285, 20] width 46 height 21
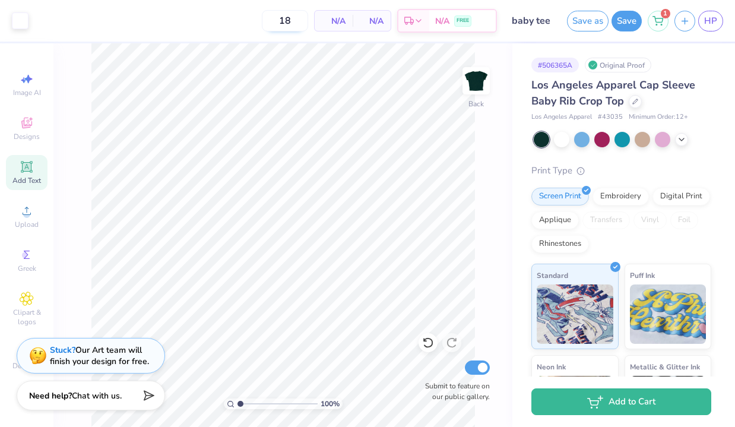
type input "18"
click at [566, 134] on div at bounding box center [561, 138] width 15 height 15
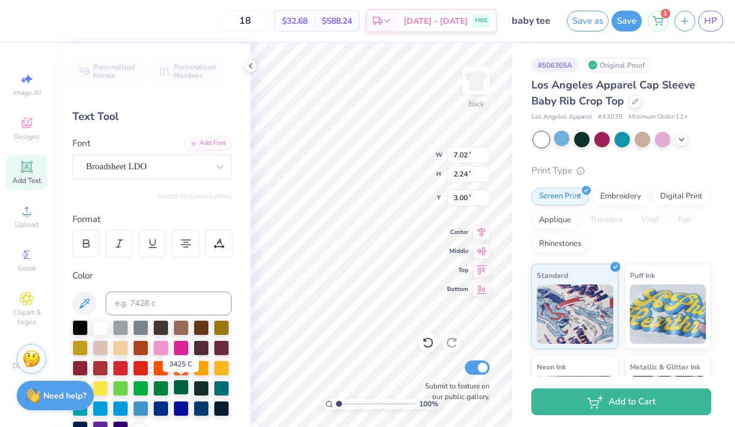
click at [181, 389] on div at bounding box center [180, 386] width 15 height 15
type input "6.97"
type input "2.22"
type input "3.01"
type input "2.66"
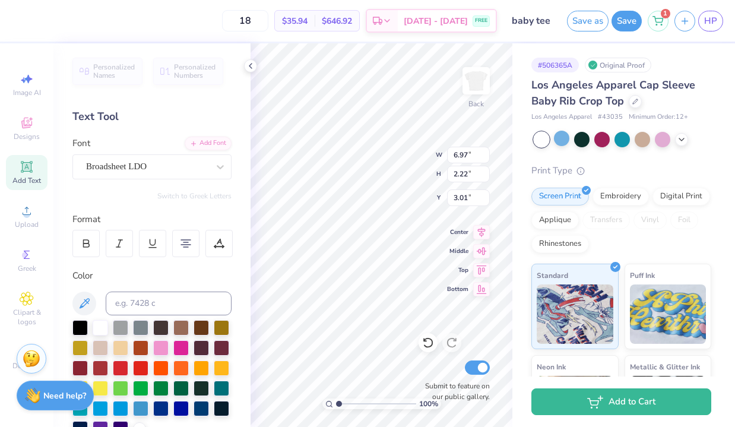
type input "0.45"
type input "5.82"
click at [176, 387] on div at bounding box center [180, 386] width 15 height 15
click at [246, 64] on icon at bounding box center [250, 65] width 9 height 9
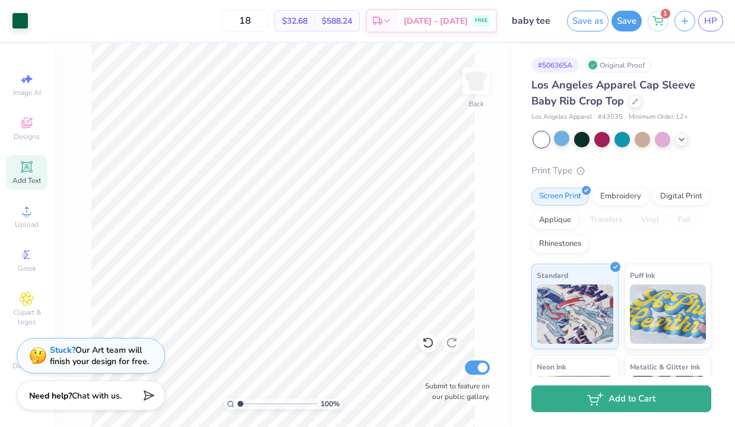
click at [604, 396] on button "Add to Cart" at bounding box center [621, 398] width 180 height 27
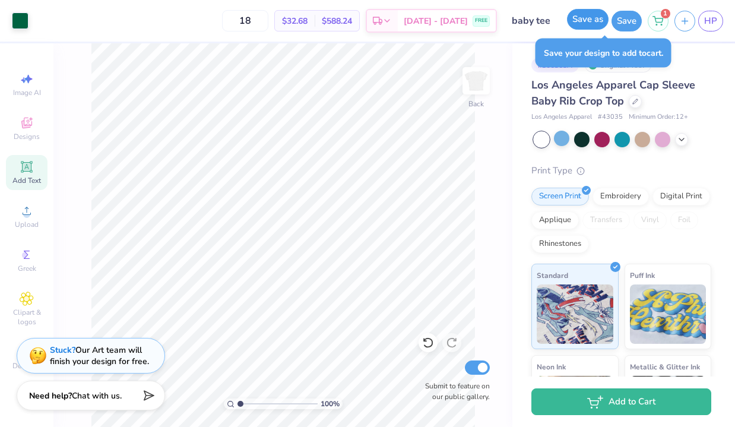
click at [586, 23] on button "Save as" at bounding box center [588, 19] width 42 height 21
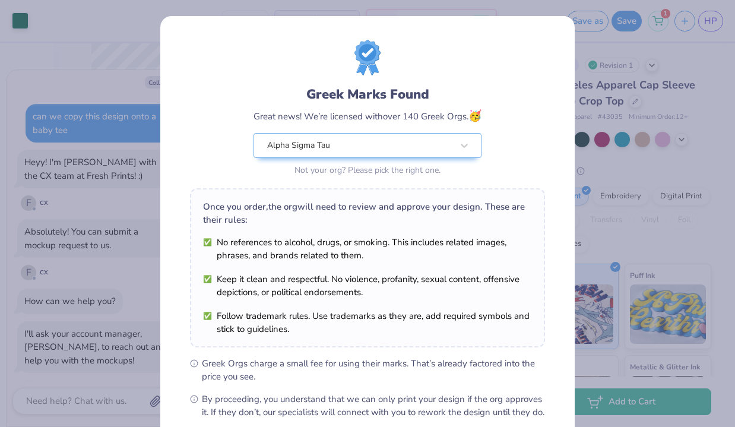
scroll to position [153, 0]
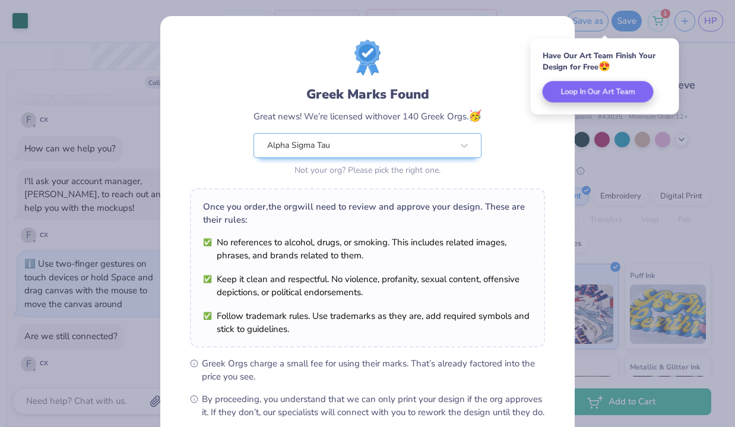
type textarea "x"
click at [566, 34] on div "Greek Marks Found Great news! We’re licensed with over 140 Greek Orgs. 🥳 Alpha …" at bounding box center [367, 271] width 414 height 510
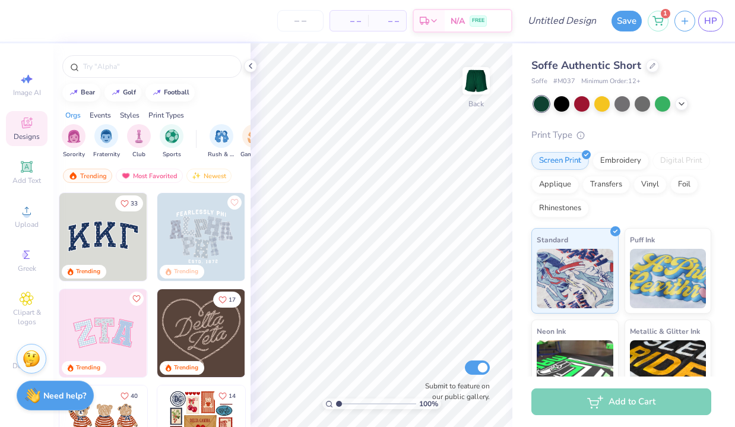
click at [348, 26] on span "– –" at bounding box center [349, 21] width 24 height 12
click at [338, 20] on span "– –" at bounding box center [349, 21] width 24 height 12
click at [289, 22] on input "number" at bounding box center [300, 20] width 46 height 21
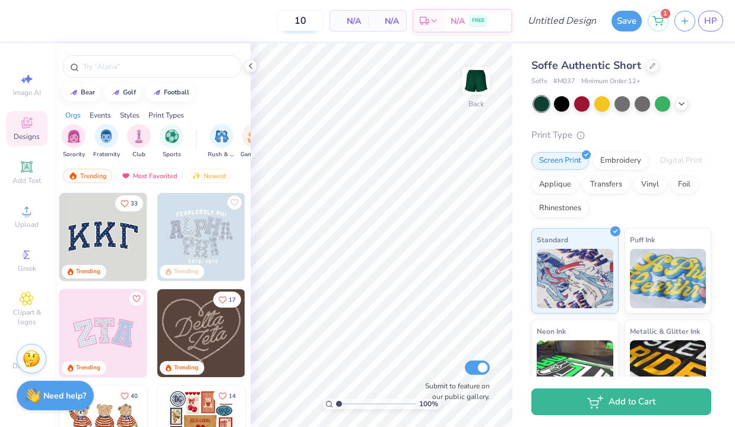
type input "12"
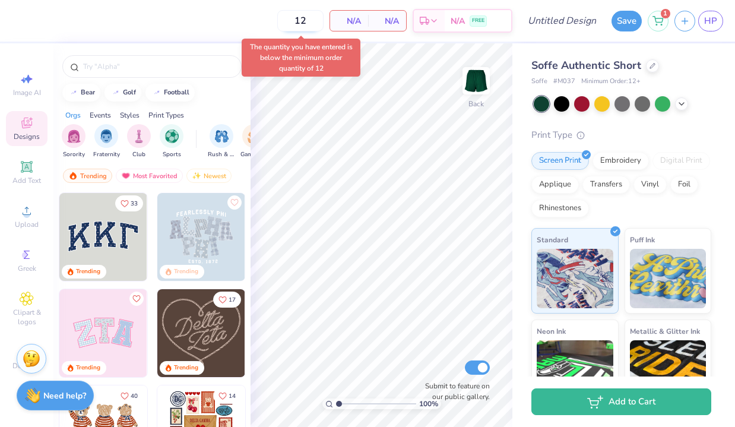
click at [307, 20] on input "12" at bounding box center [300, 20] width 46 height 21
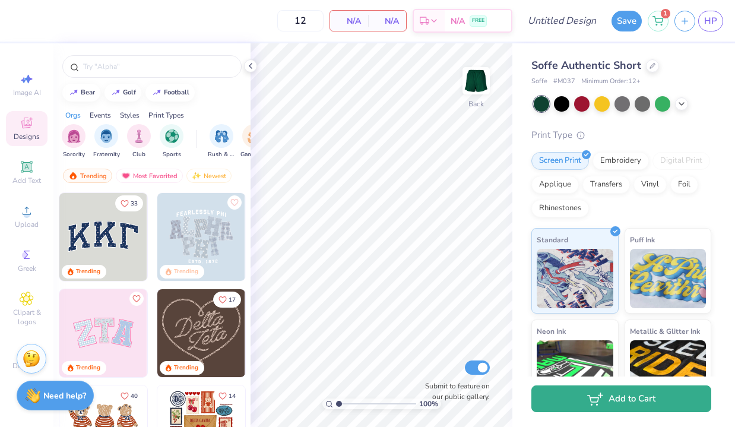
click at [581, 398] on button "Add to Cart" at bounding box center [621, 398] width 180 height 27
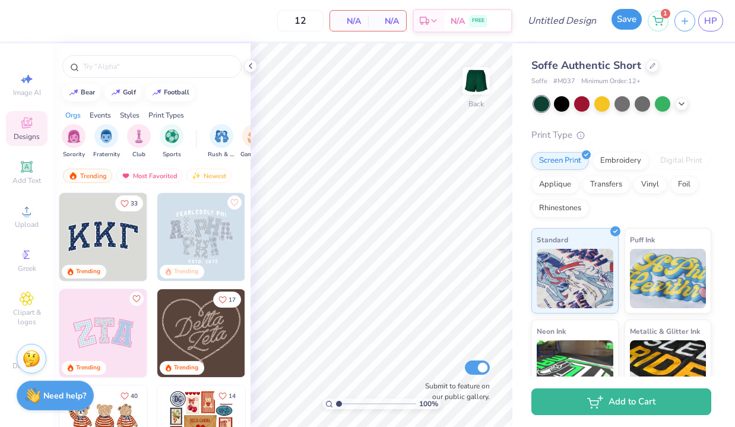
click at [623, 19] on button "Save" at bounding box center [626, 19] width 30 height 21
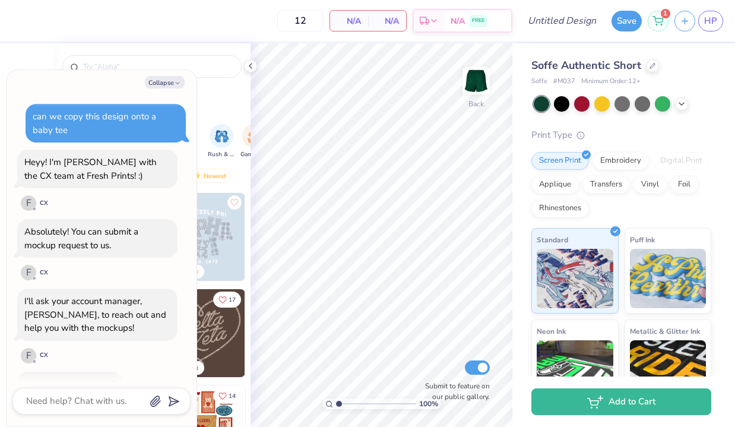
scroll to position [133, 0]
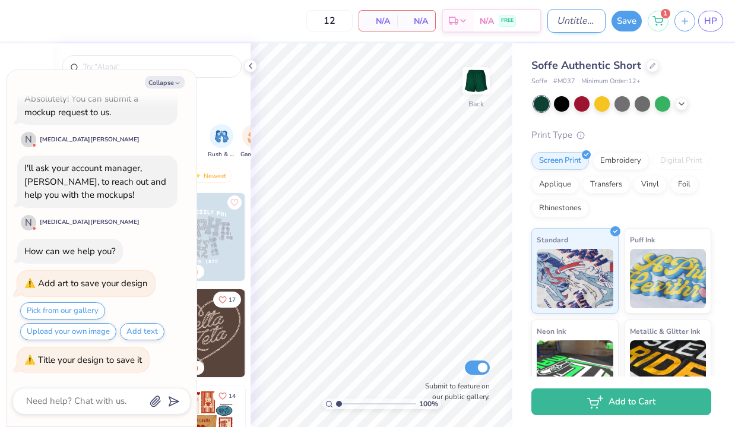
type textarea "x"
click at [547, 23] on input "Design Title" at bounding box center [576, 21] width 58 height 24
type input "s"
type textarea "x"
type input "so"
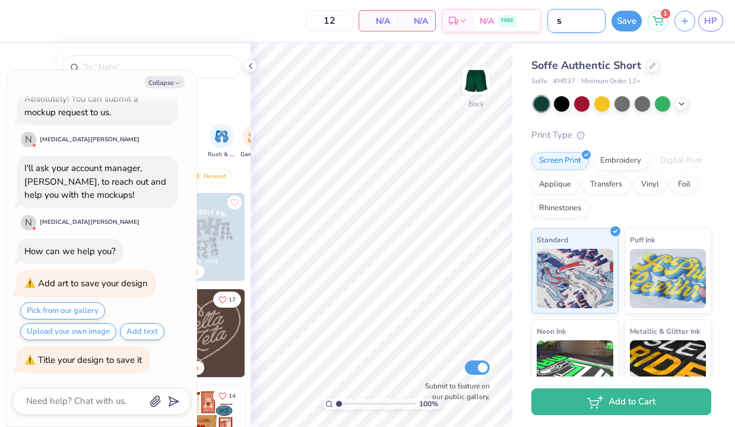
type textarea "x"
type input "sof"
type textarea "x"
type input "soff"
type textarea "x"
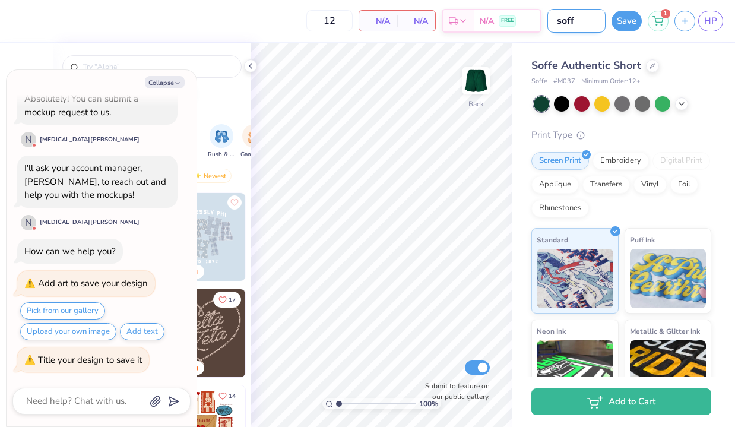
type input "soffe"
type textarea "x"
type input "soffee"
type textarea "x"
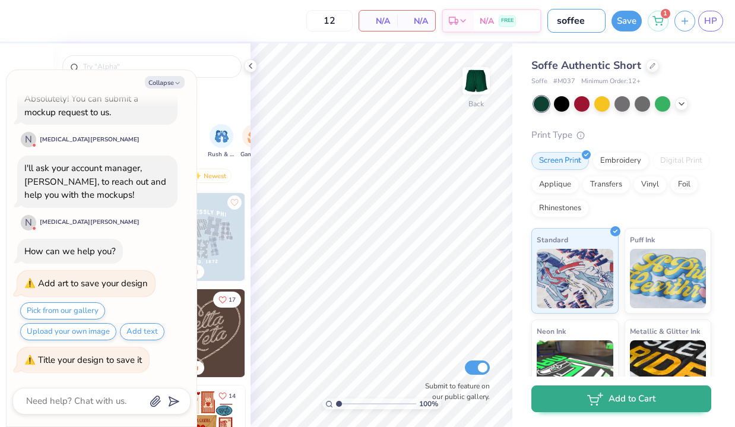
type input "soffee"
click at [573, 405] on button "Add to Cart" at bounding box center [621, 398] width 180 height 27
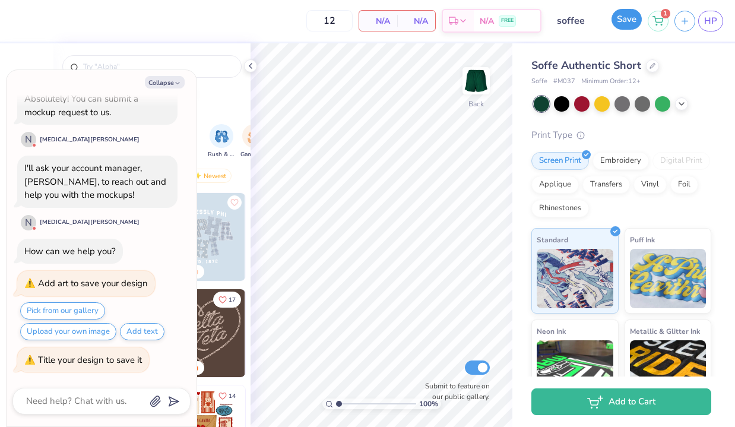
click at [631, 13] on button "Save" at bounding box center [626, 19] width 30 height 21
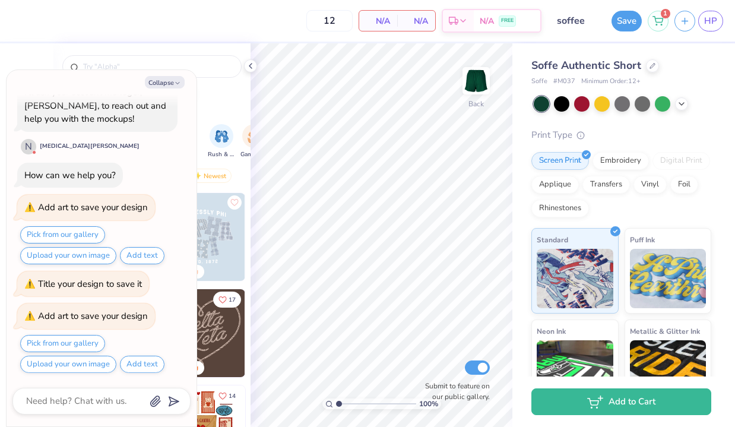
click at [166, 92] on div "Collapse can we copy this design onto a baby tee Heyy! I'm [PERSON_NAME] with t…" at bounding box center [102, 248] width 190 height 356
click at [166, 91] on div "Collapse can we copy this design onto a baby tee Heyy! I'm [PERSON_NAME] with t…" at bounding box center [102, 248] width 190 height 356
click at [166, 85] on button "Collapse" at bounding box center [165, 82] width 40 height 12
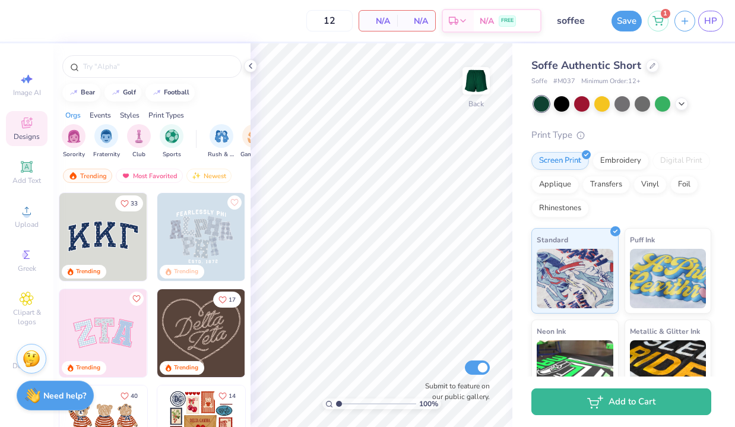
type textarea "x"
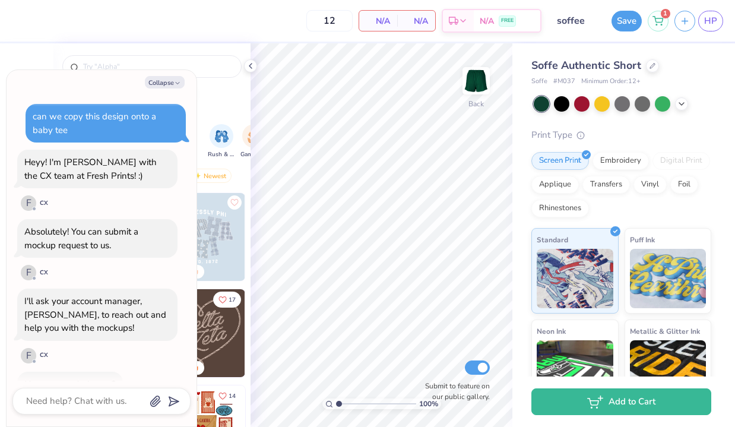
scroll to position [265, 0]
